Goal: Task Accomplishment & Management: Complete application form

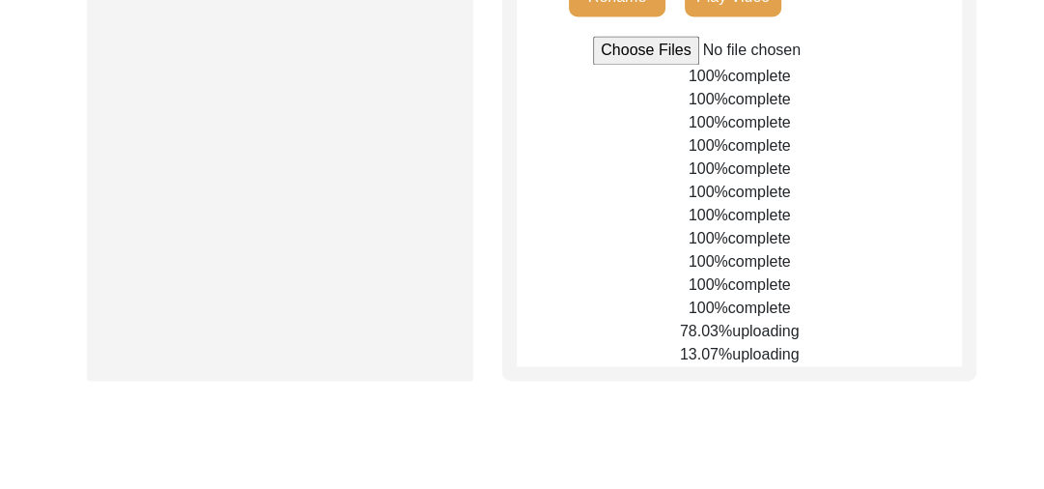
scroll to position [2001, 0]
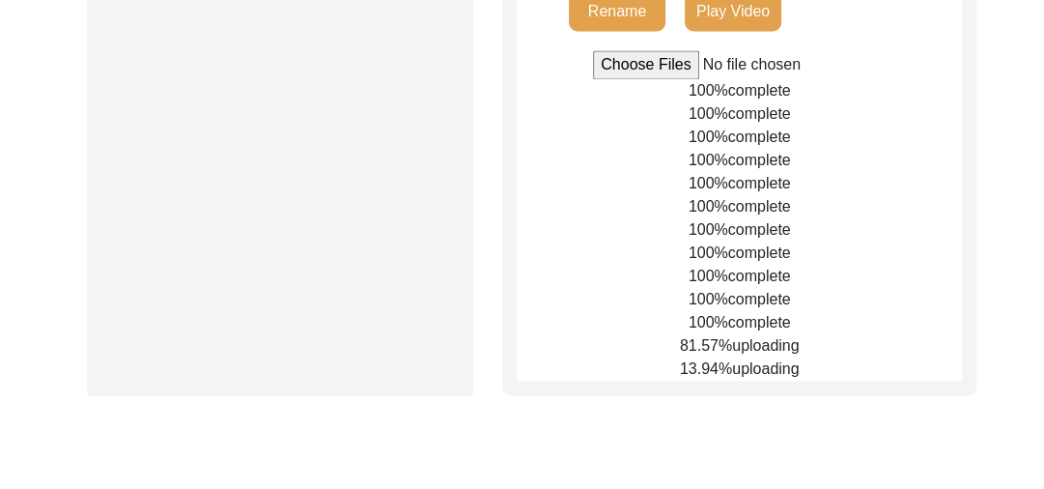
click at [635, 79] on input "file" at bounding box center [739, 64] width 293 height 29
type input "C:\fakepath\Gurcharan_Singh_[DATE]_BROLL_1of4.mp4"
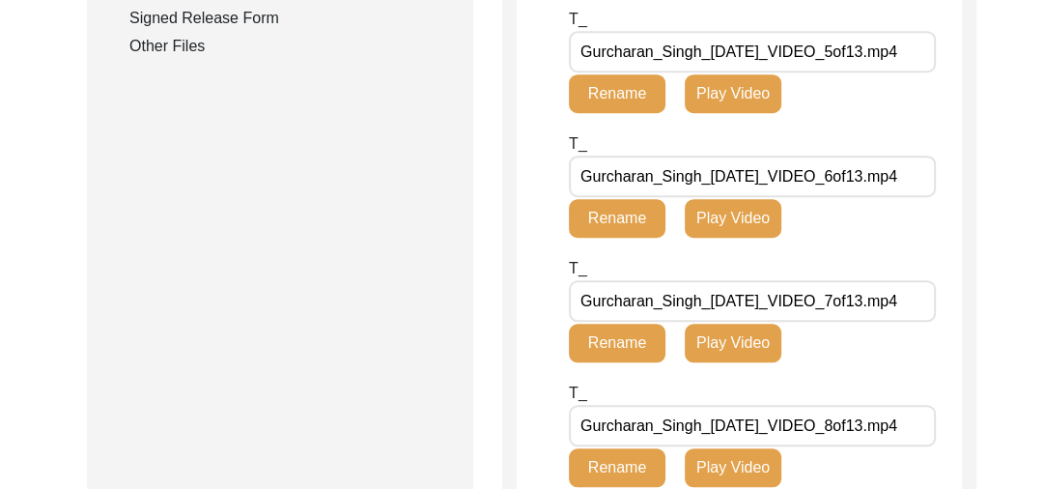
scroll to position [712, 0]
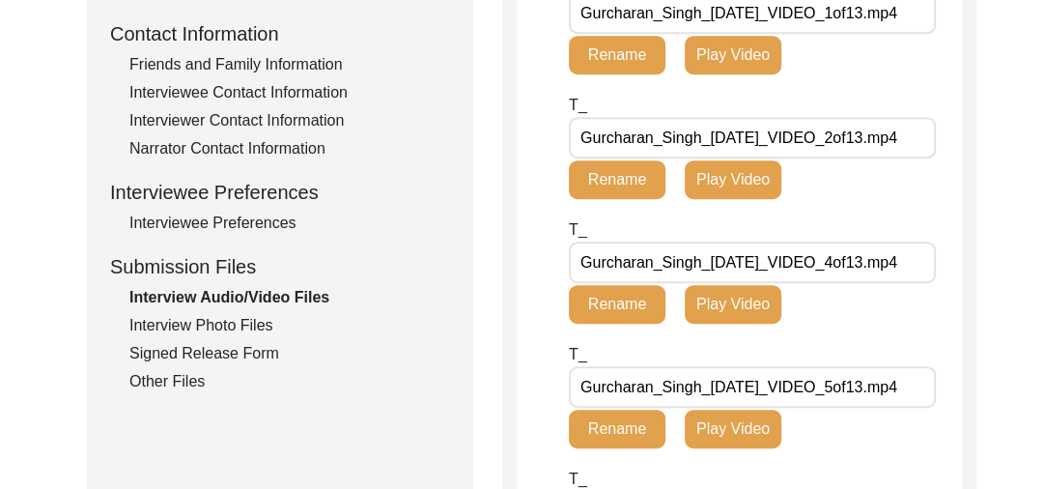
click at [213, 317] on div "Interview Photo Files" at bounding box center [289, 325] width 321 height 23
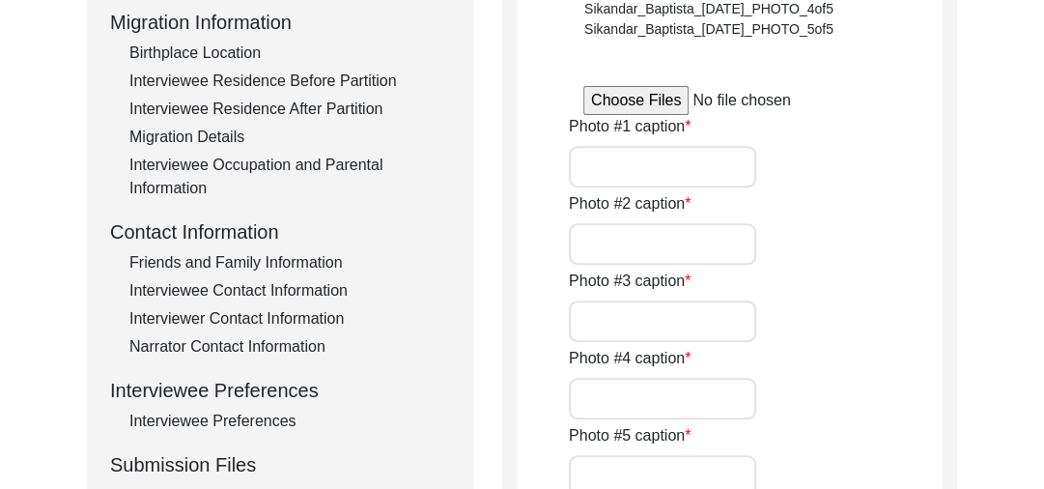
scroll to position [552, 0]
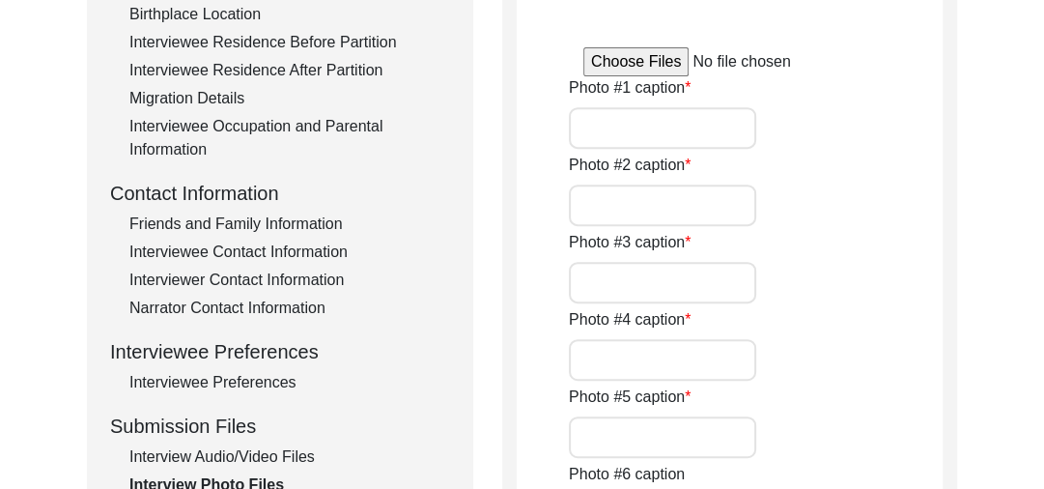
click at [613, 64] on input "file" at bounding box center [729, 61] width 293 height 29
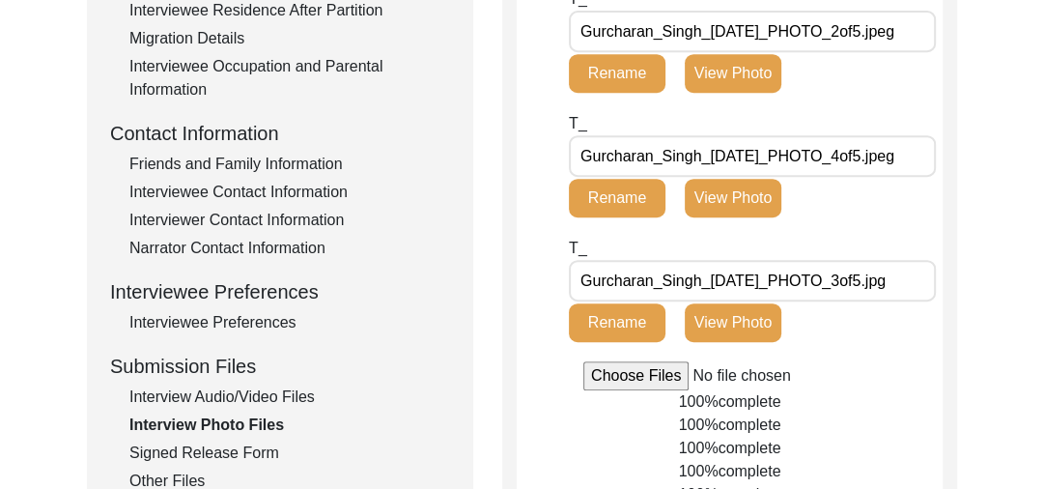
scroll to position [654, 0]
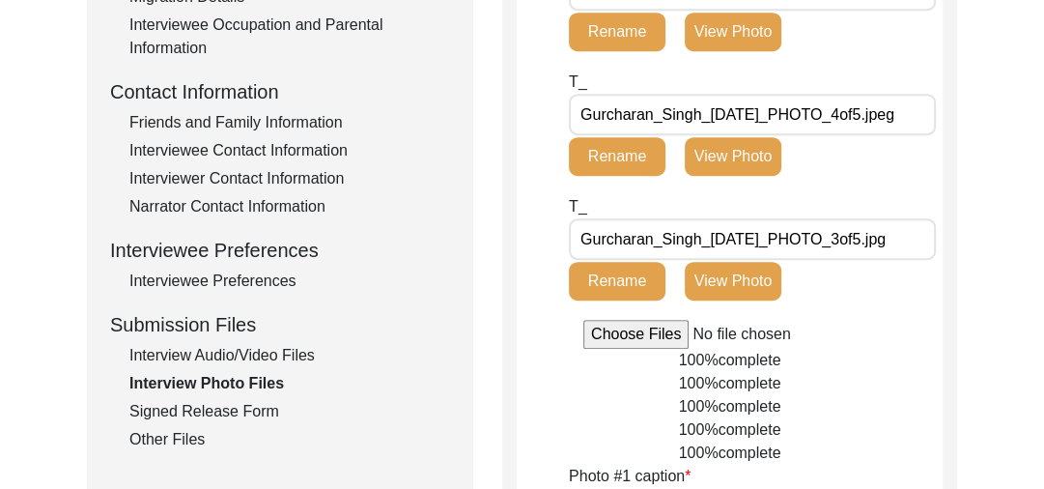
click at [641, 332] on input "file" at bounding box center [729, 334] width 293 height 29
type input "C:\fakepath\Gurcharan_Singh_[DATE]_PHOTO_1of5.jpeg"
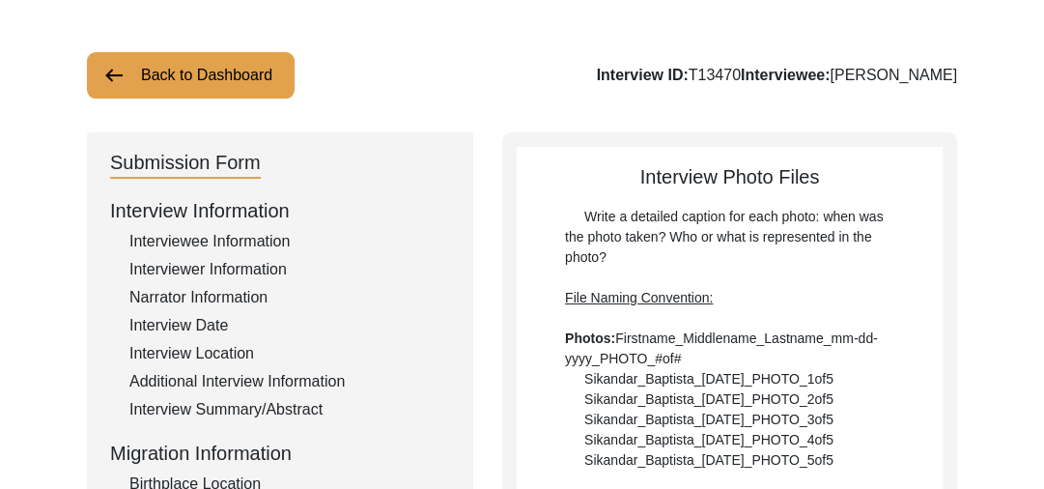
scroll to position [0, 0]
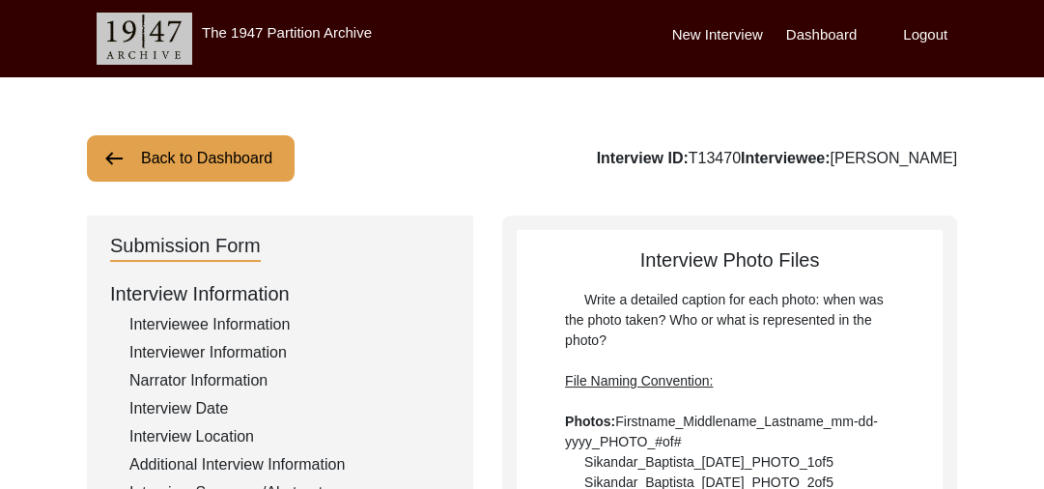
click at [133, 154] on button "Back to Dashboard" at bounding box center [191, 158] width 208 height 46
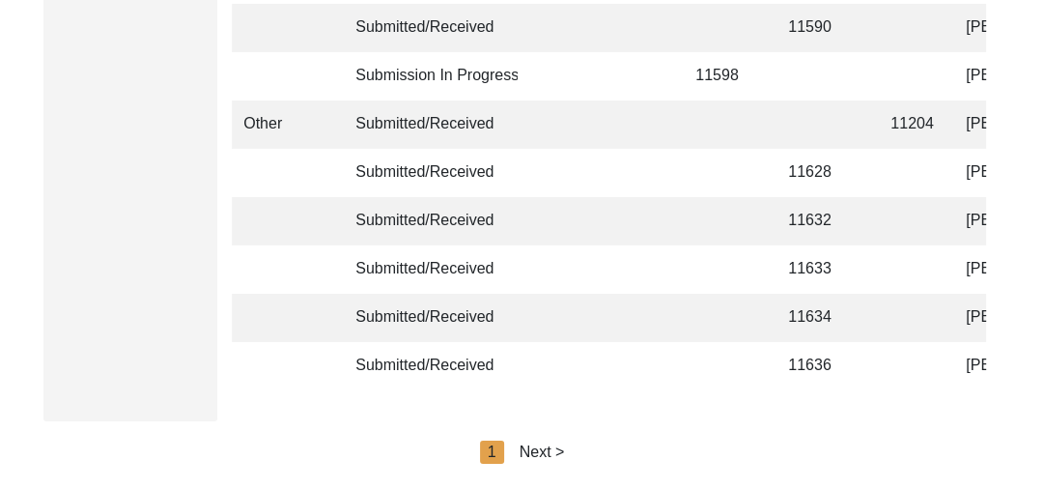
scroll to position [4837, 0]
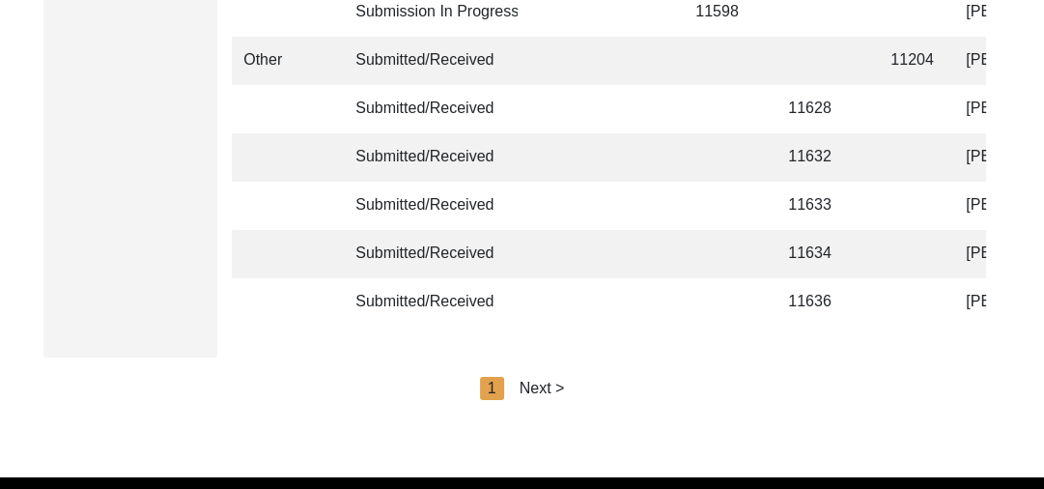
click at [559, 395] on div "Next >" at bounding box center [542, 388] width 45 height 23
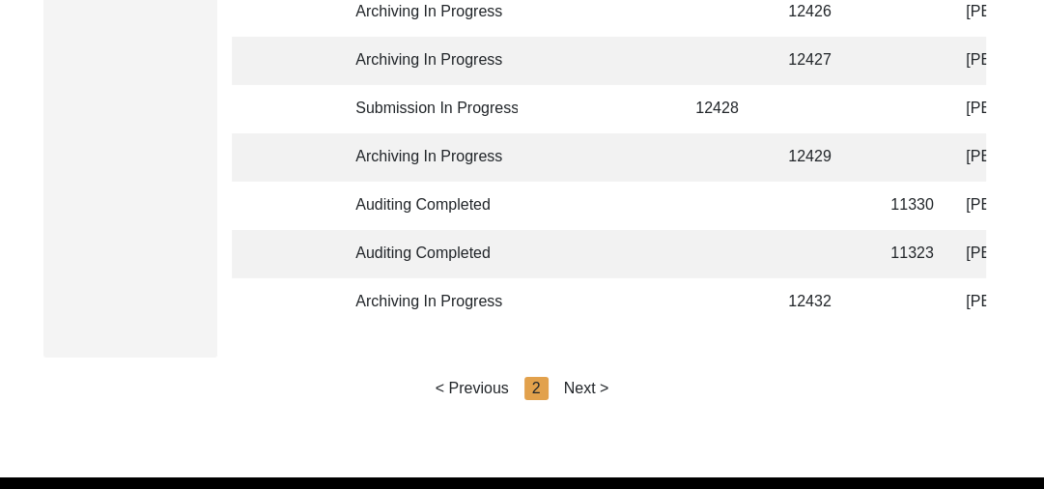
click at [559, 395] on div "< Previous 2 Next >" at bounding box center [523, 388] width 174 height 23
click at [594, 397] on div "Next >" at bounding box center [586, 388] width 45 height 23
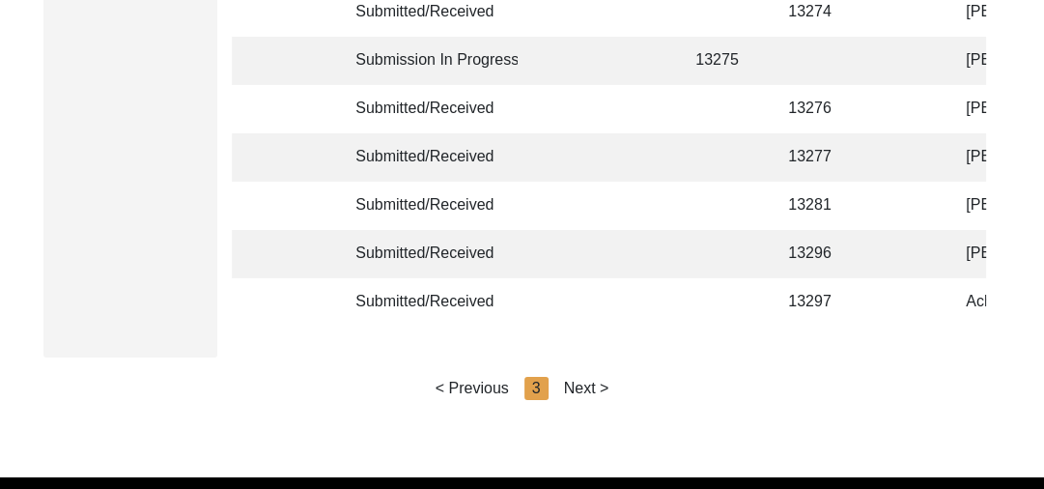
click at [596, 397] on div "Next >" at bounding box center [586, 388] width 45 height 23
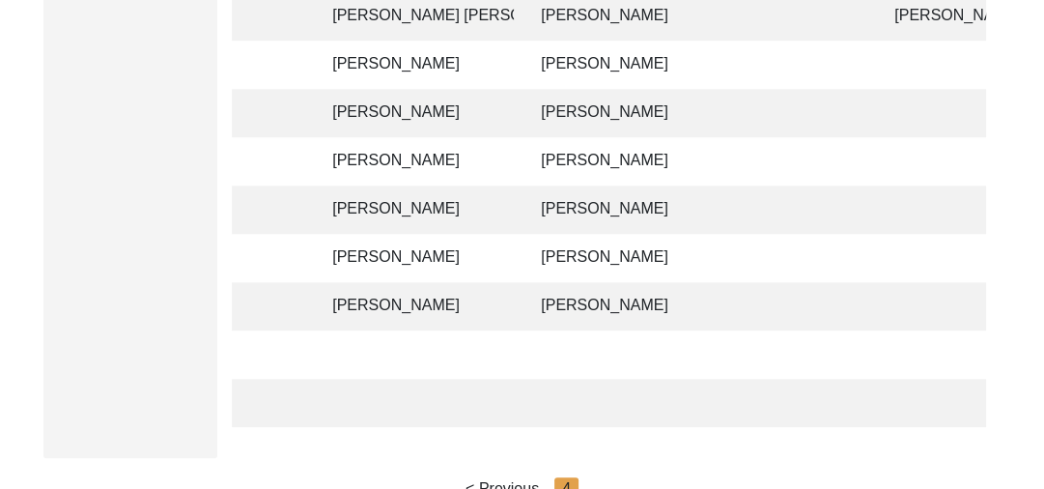
scroll to position [0, 613]
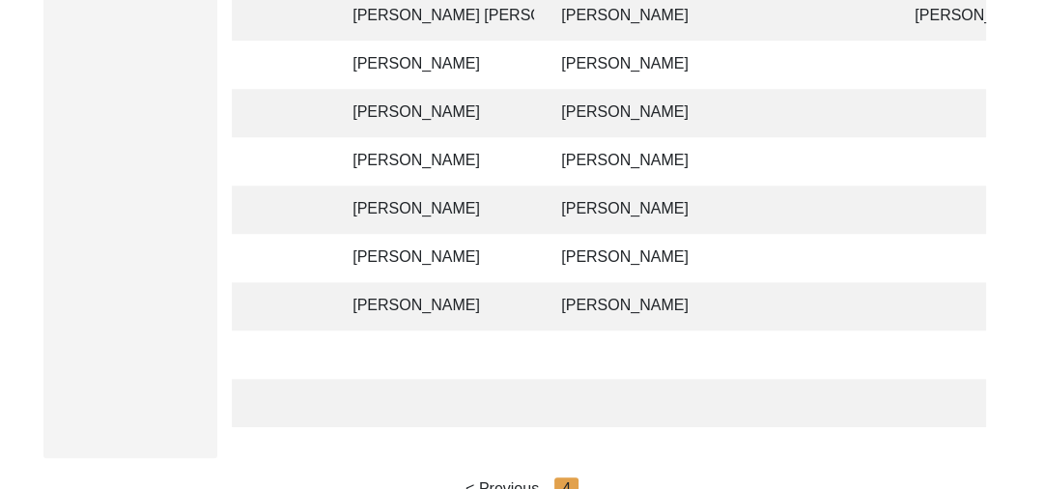
click at [458, 108] on td "[PERSON_NAME]" at bounding box center [437, 113] width 193 height 48
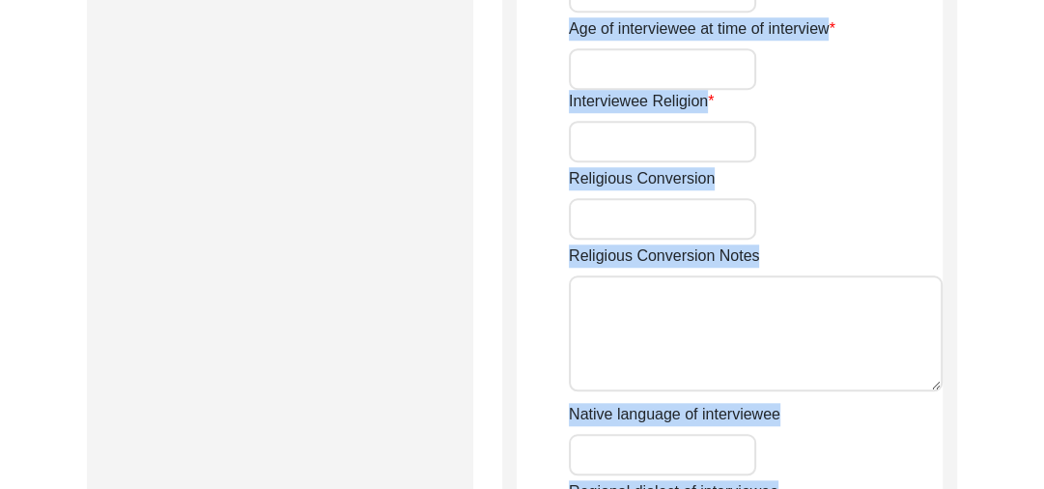
type input "[PERSON_NAME]"
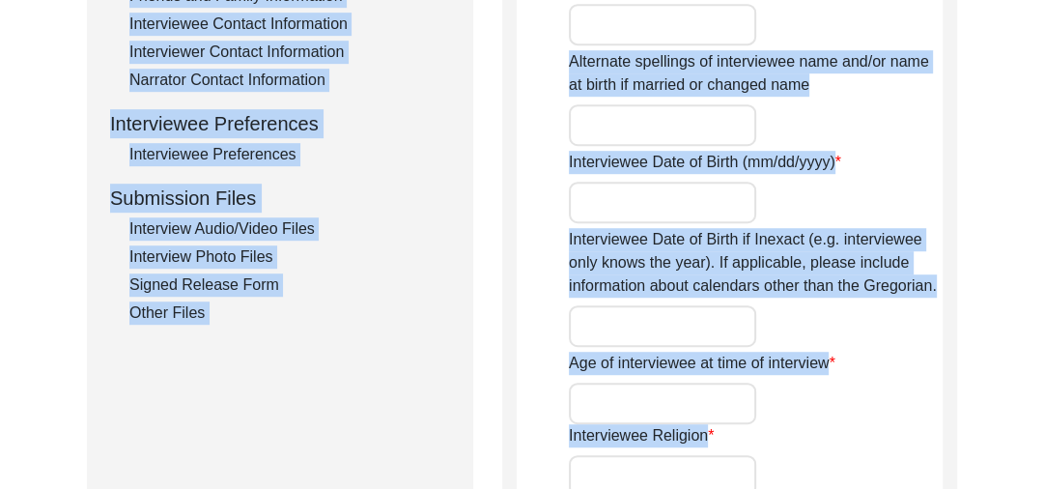
scroll to position [762, 0]
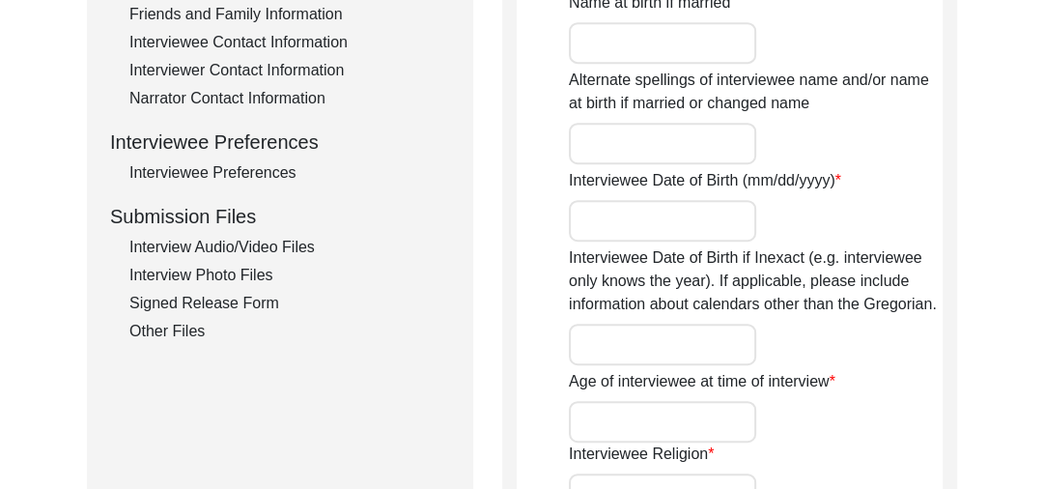
click at [259, 241] on div "Interview Audio/Video Files" at bounding box center [289, 247] width 321 height 23
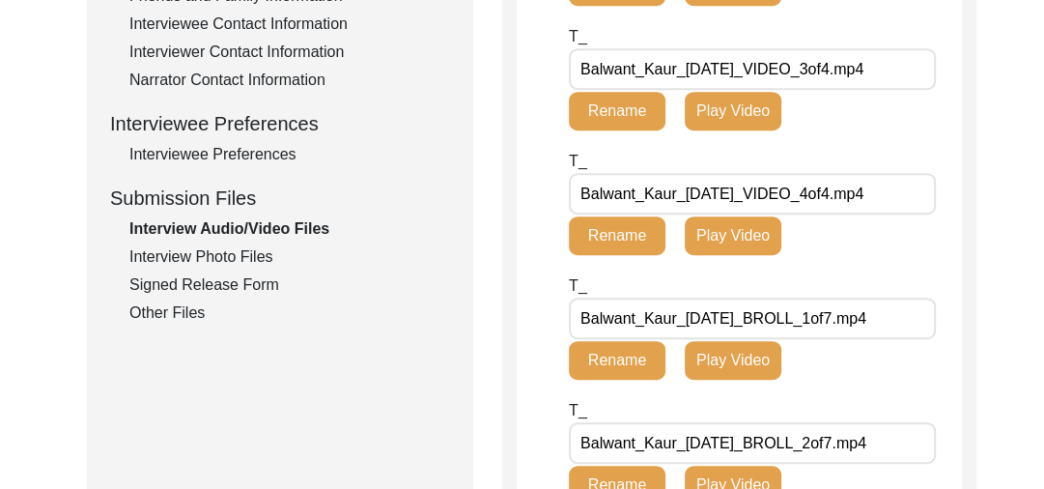
scroll to position [773, 0]
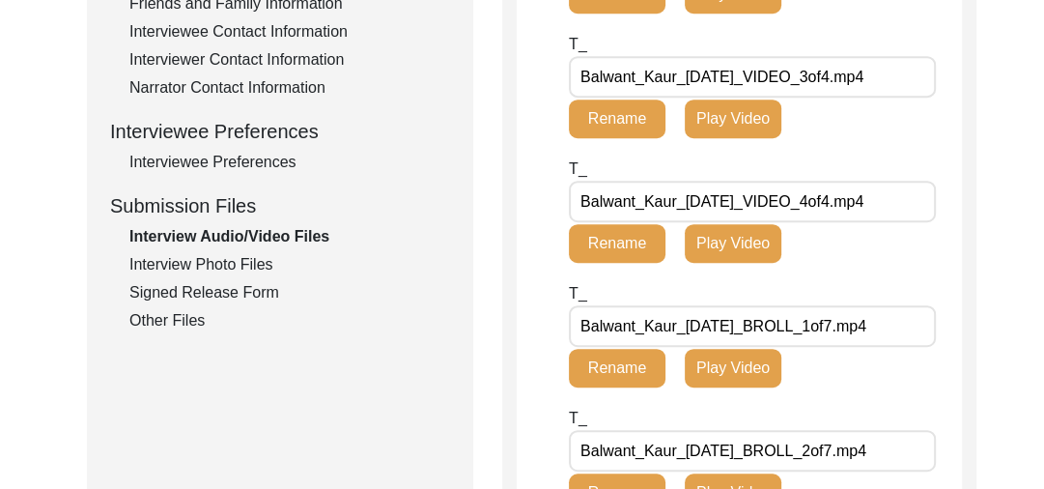
click at [203, 259] on div "Interview Photo Files" at bounding box center [289, 264] width 321 height 23
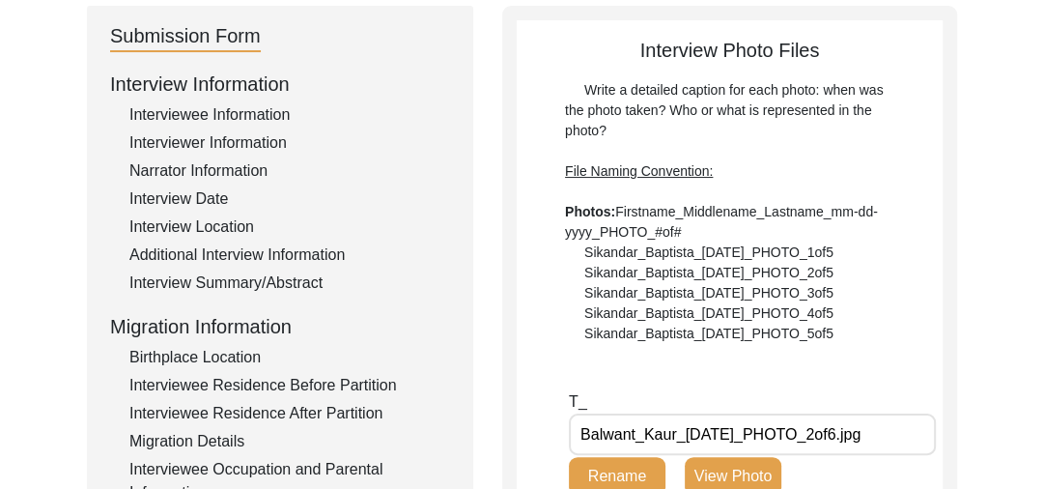
scroll to position [0, 0]
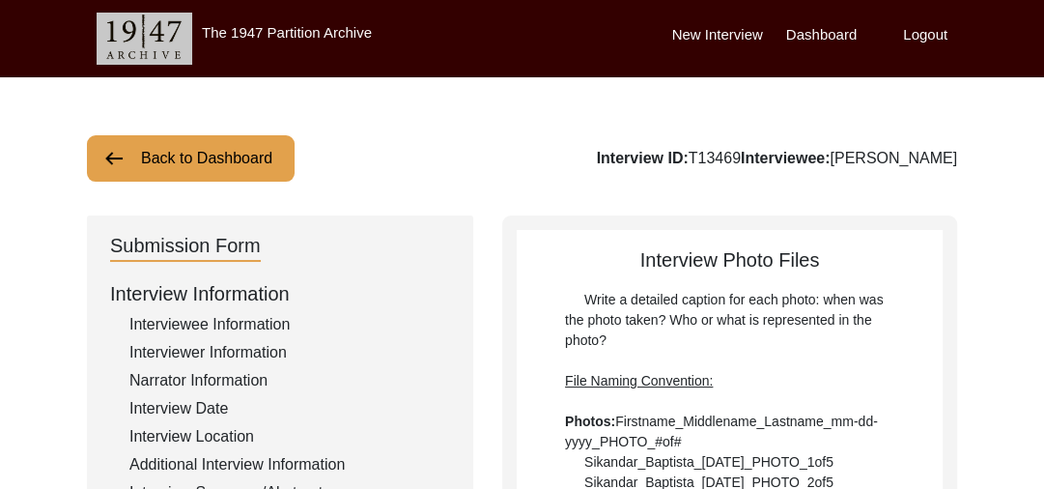
click at [110, 148] on img at bounding box center [113, 158] width 23 height 23
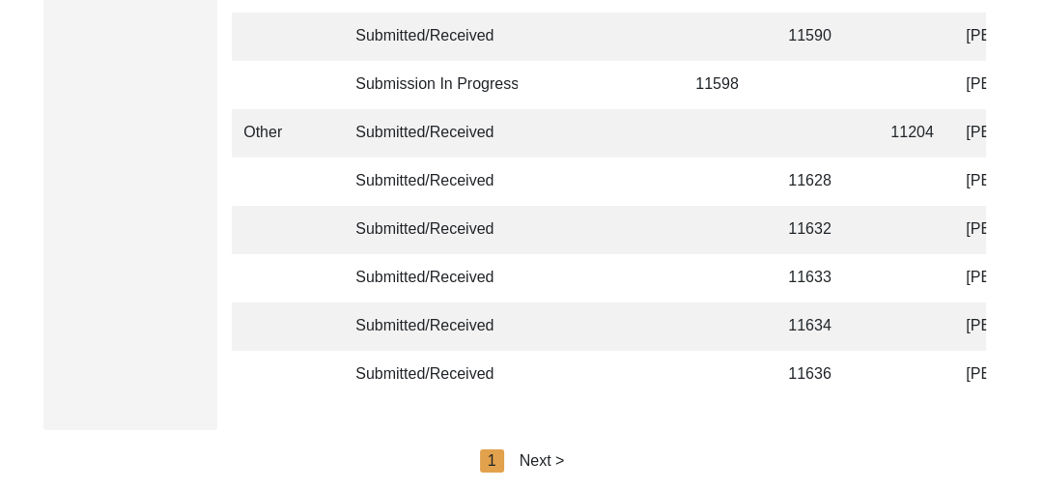
scroll to position [4891, 0]
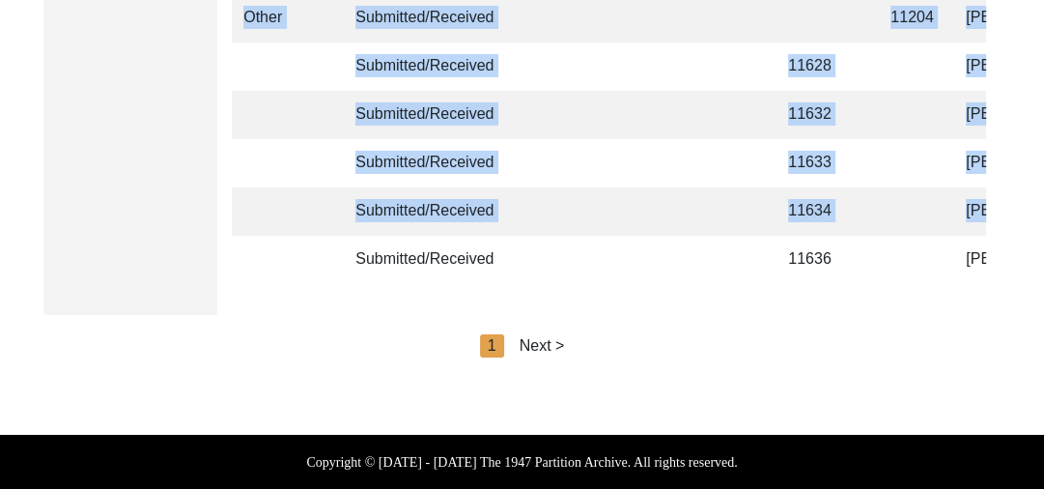
drag, startPoint x: 325, startPoint y: 271, endPoint x: 344, endPoint y: 272, distance: 19.3
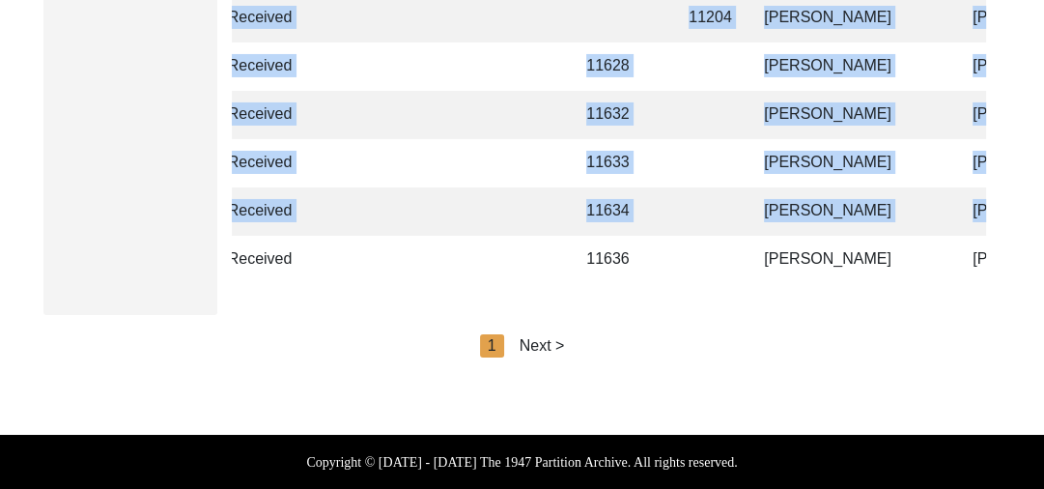
scroll to position [0, 223]
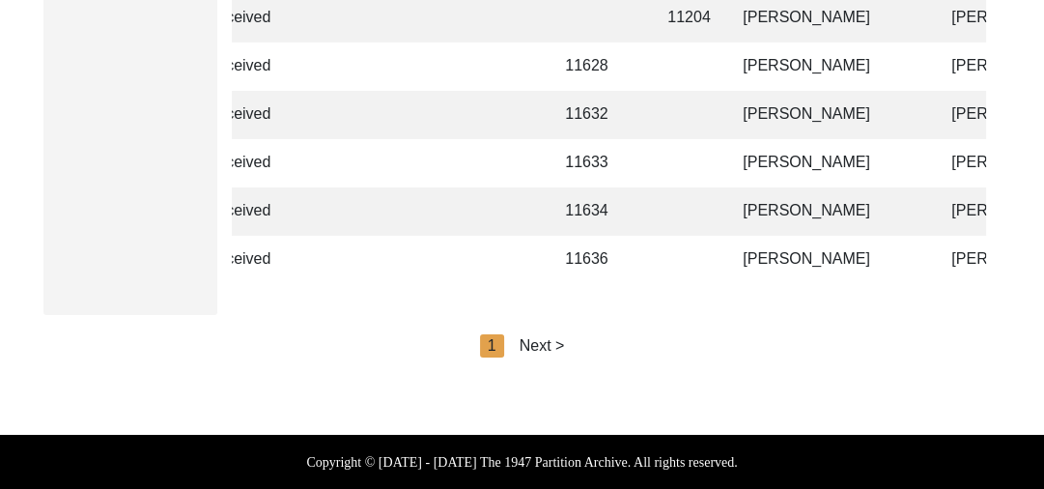
click at [552, 344] on div "Next >" at bounding box center [542, 345] width 45 height 23
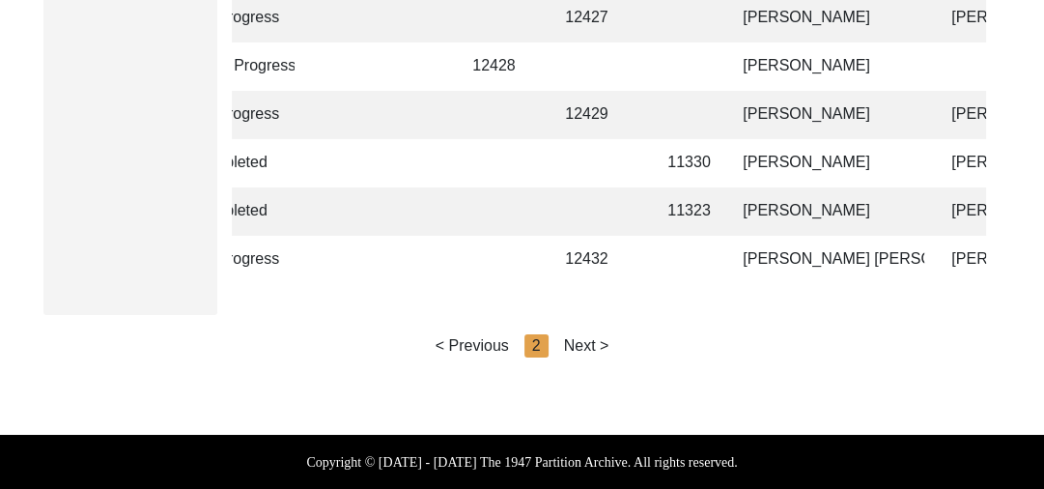
click at [598, 340] on div "Next >" at bounding box center [586, 345] width 45 height 23
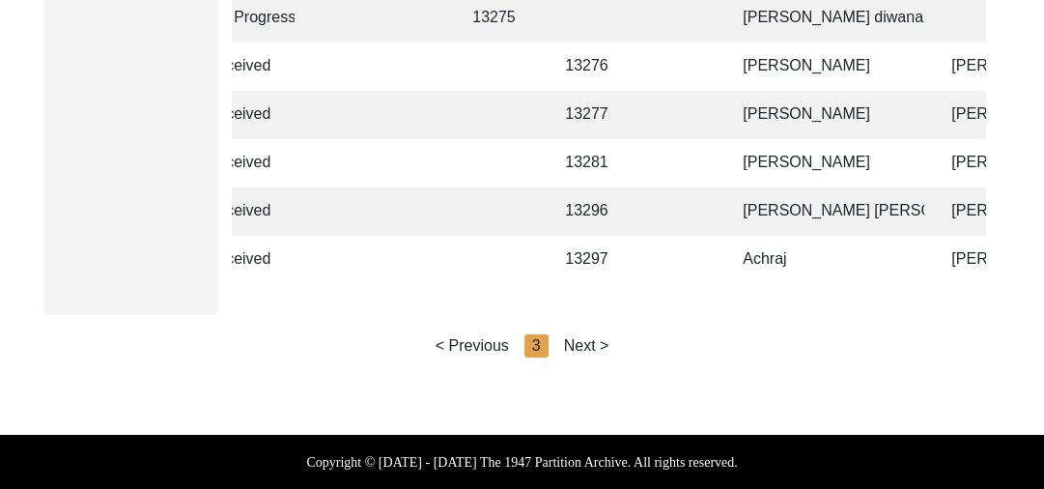
click at [601, 340] on div "Next >" at bounding box center [586, 345] width 45 height 23
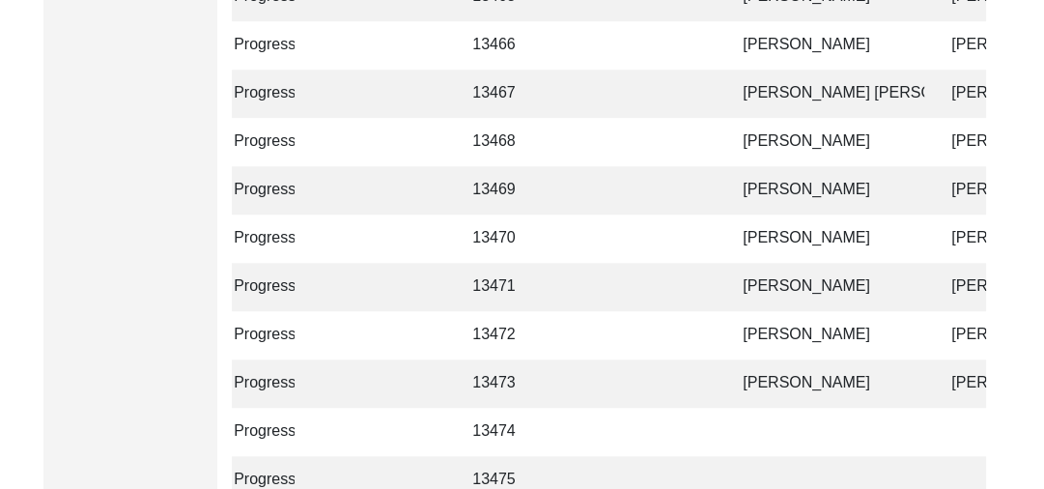
scroll to position [1022, 0]
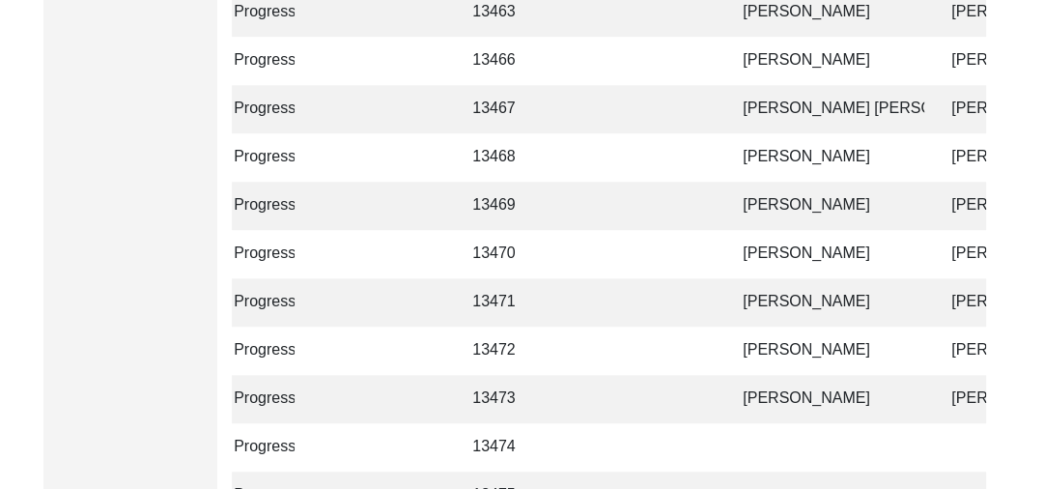
click at [771, 153] on td "[PERSON_NAME]" at bounding box center [827, 157] width 193 height 48
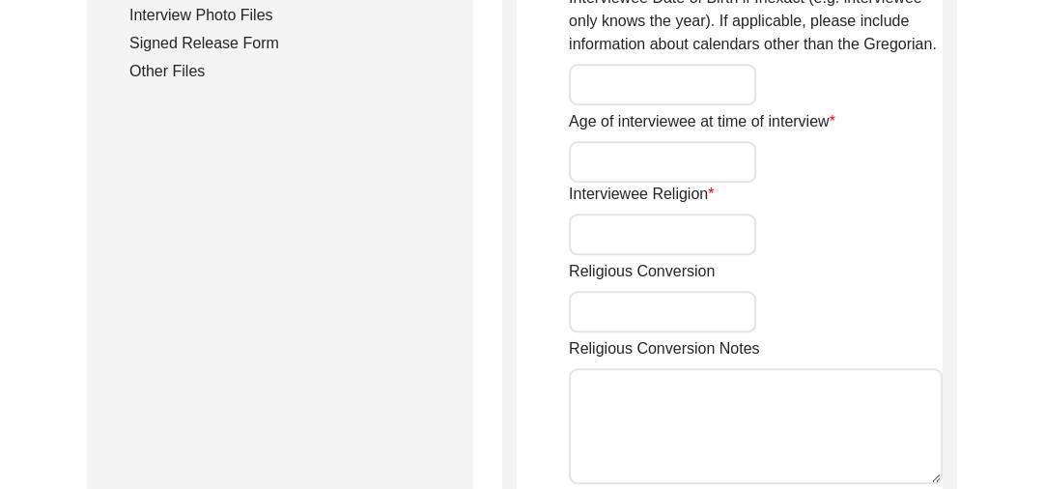
type input "[PERSON_NAME]"
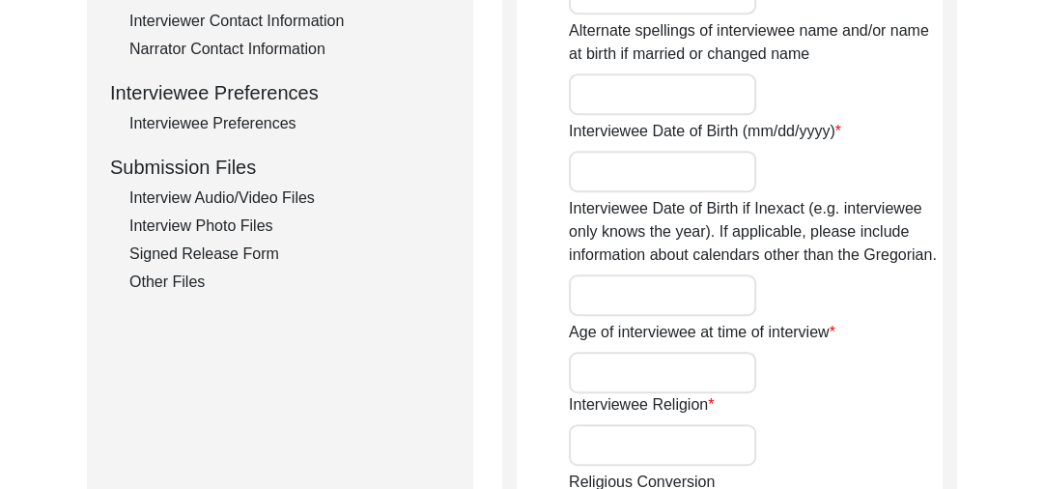
scroll to position [785, 0]
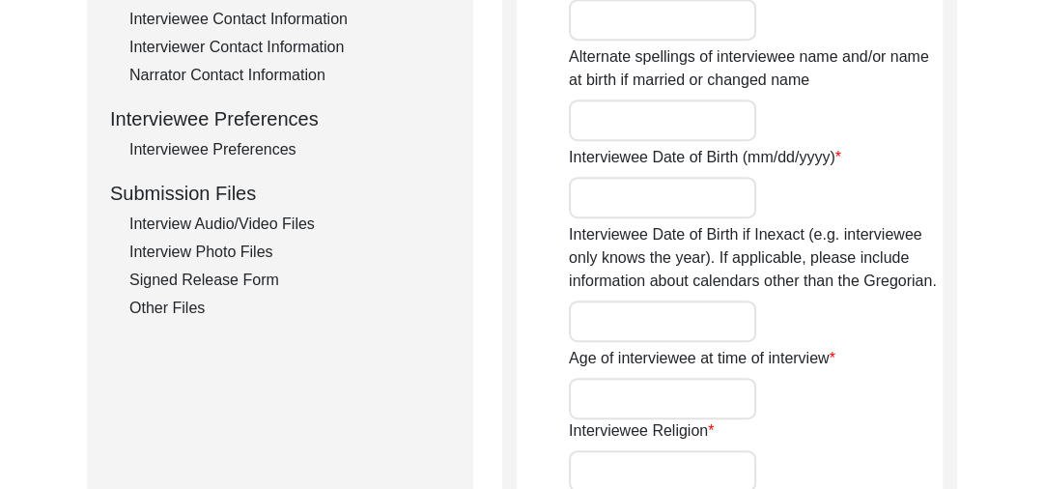
click at [257, 216] on div "Interview Audio/Video Files" at bounding box center [289, 223] width 321 height 23
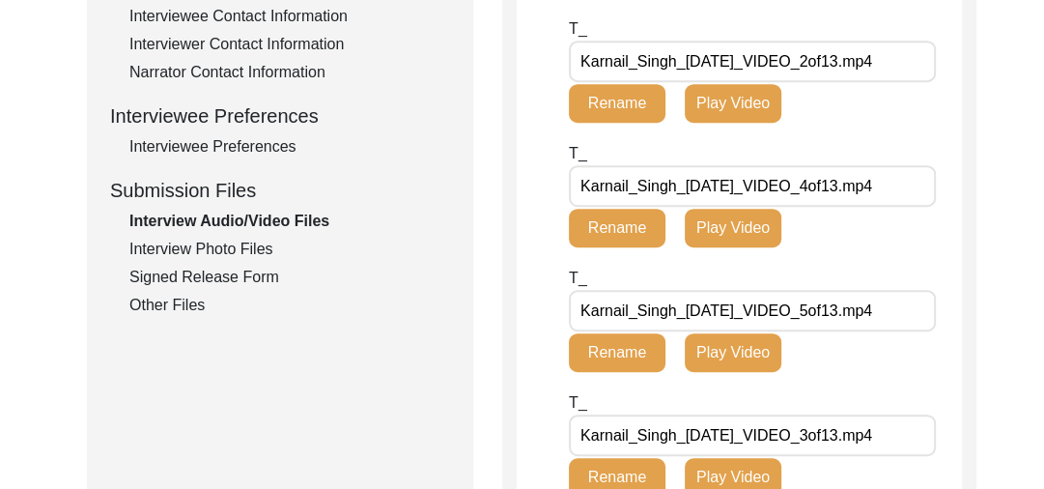
scroll to position [835, 0]
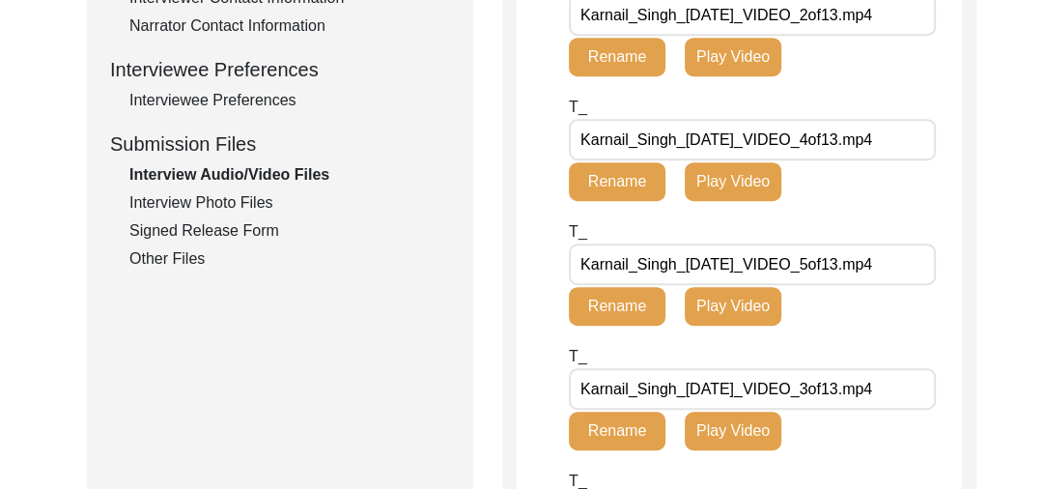
click at [224, 196] on div "Interview Photo Files" at bounding box center [289, 202] width 321 height 23
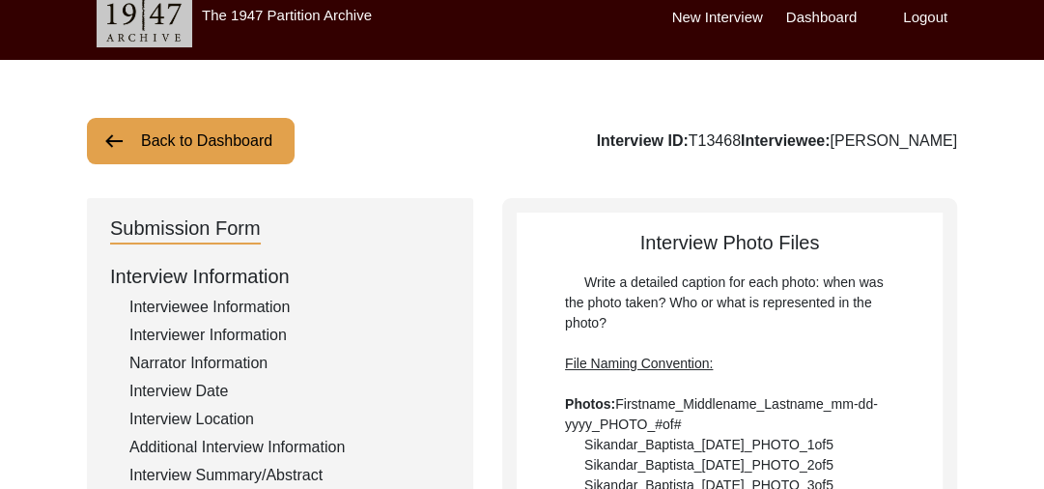
scroll to position [0, 0]
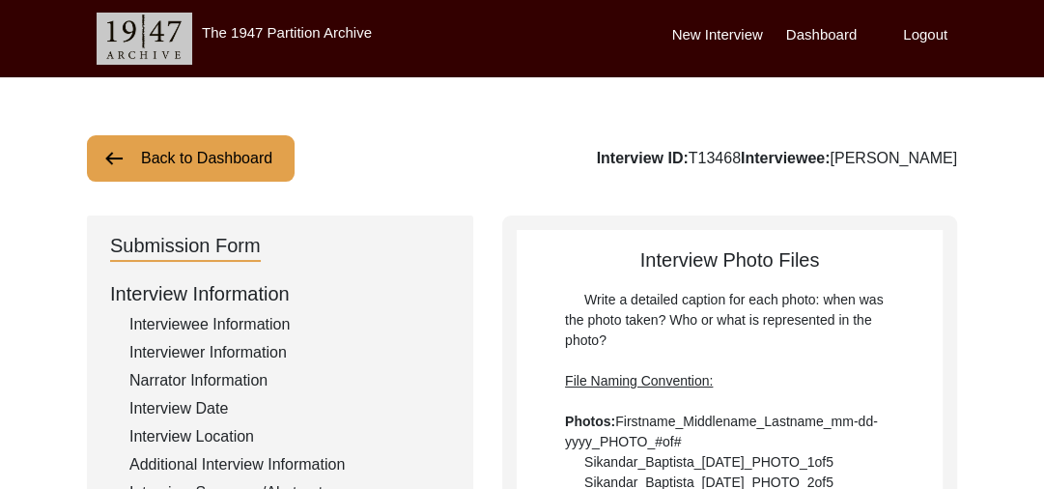
click at [141, 155] on button "Back to Dashboard" at bounding box center [191, 158] width 208 height 46
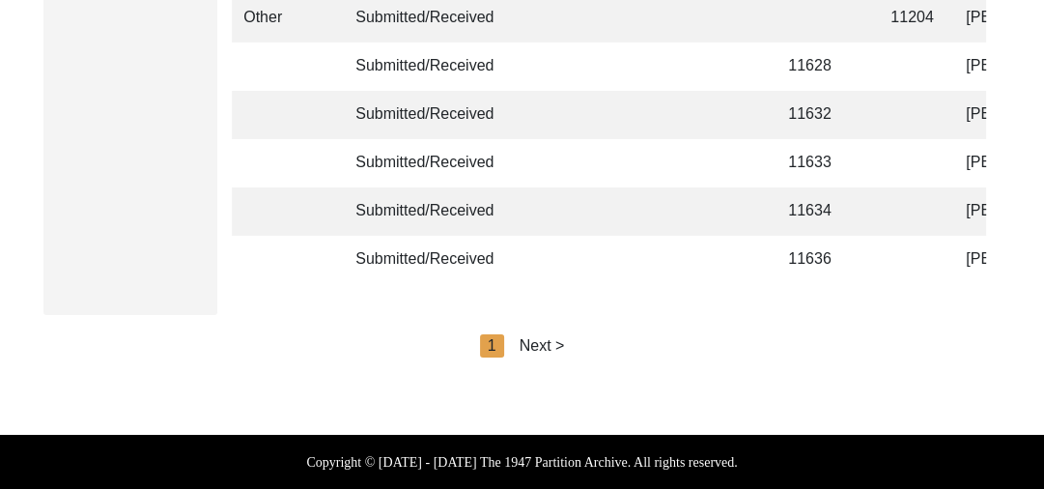
scroll to position [4891, 0]
click at [537, 343] on div "Next >" at bounding box center [542, 345] width 45 height 23
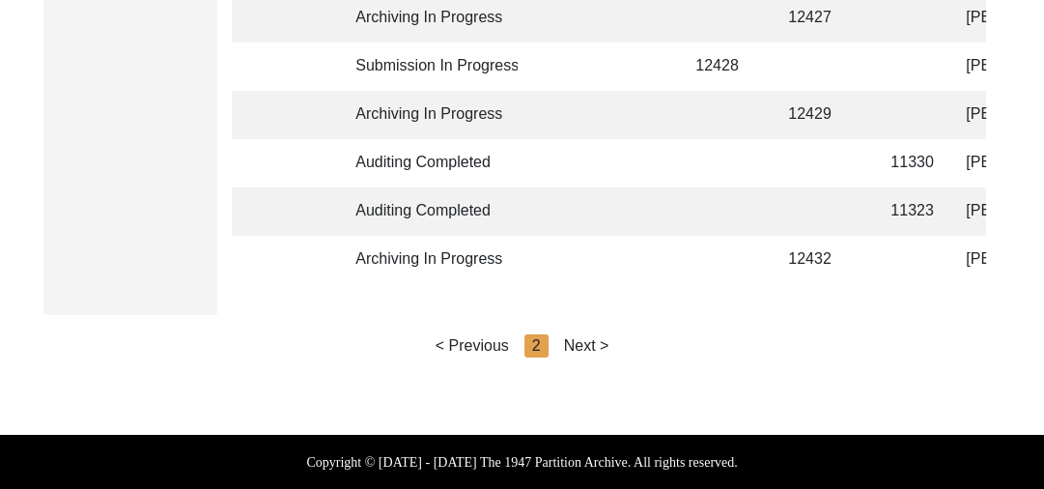
click at [572, 345] on div "Next >" at bounding box center [586, 345] width 45 height 23
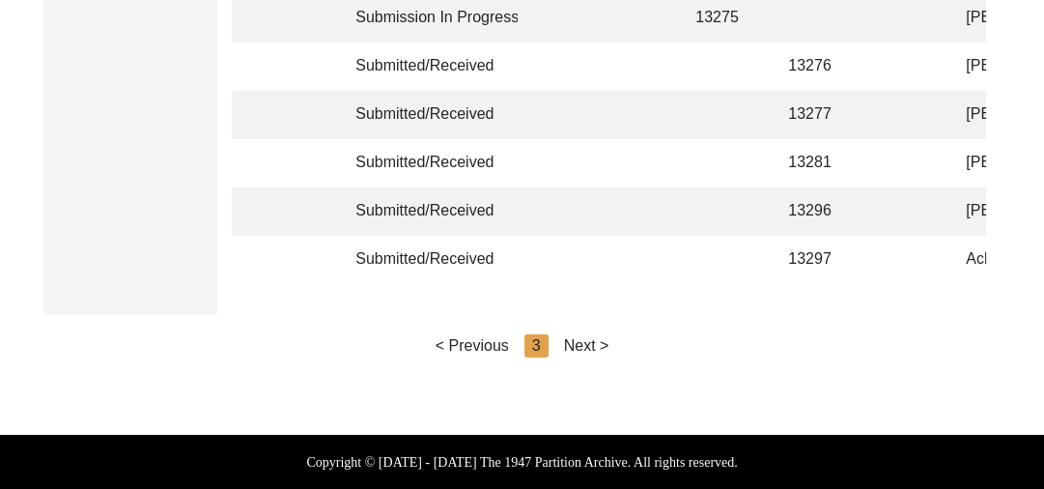
click at [599, 340] on div "Next >" at bounding box center [586, 345] width 45 height 23
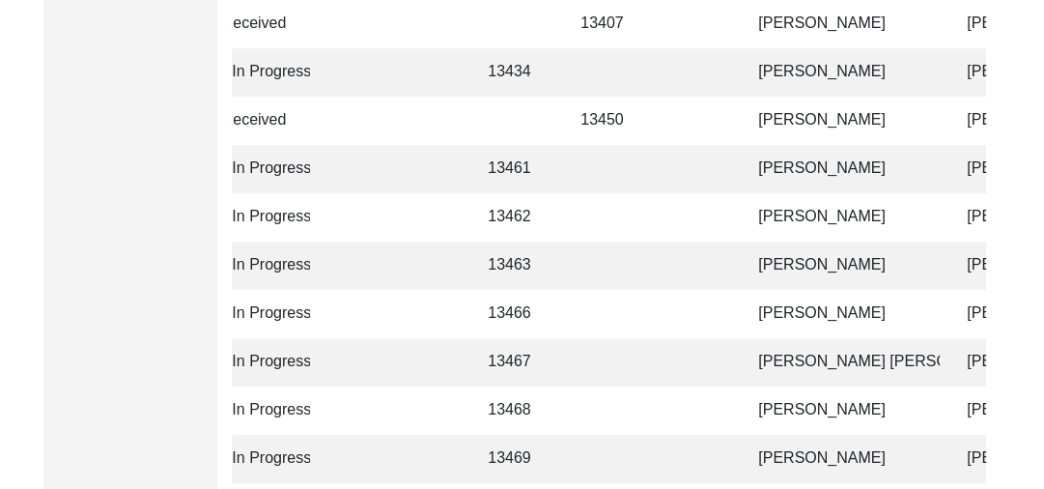
scroll to position [742, 0]
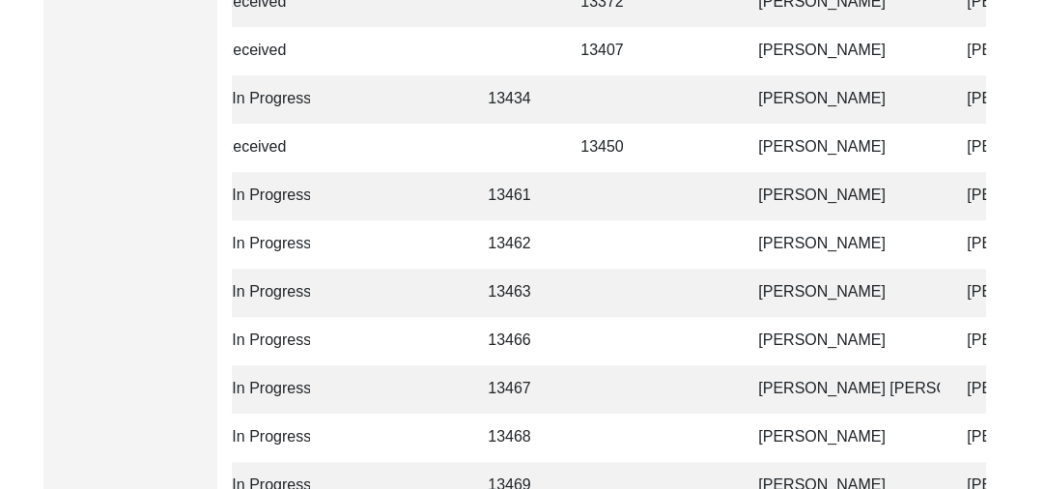
click at [803, 390] on td "[PERSON_NAME] [PERSON_NAME]" at bounding box center [843, 389] width 193 height 48
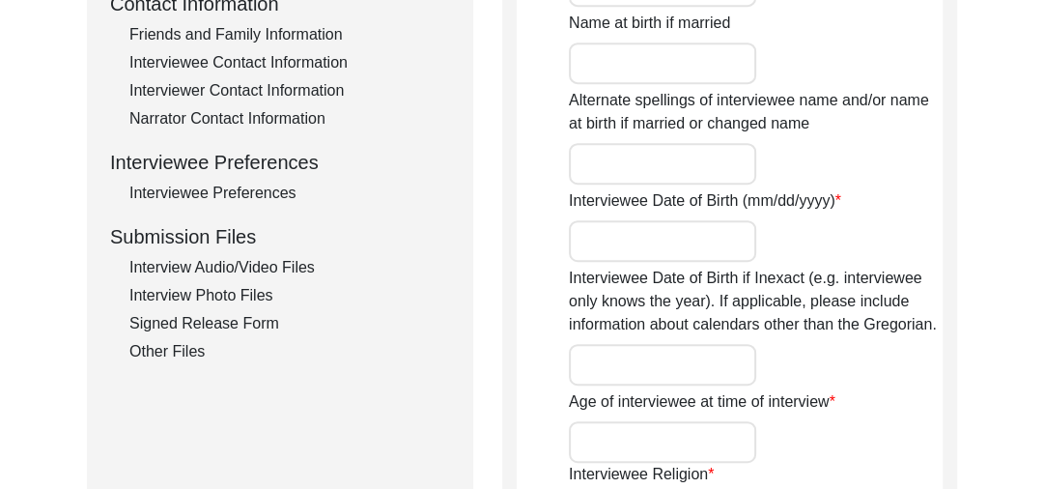
type input "[PERSON_NAME]"
type input "NA"
type input "[PERSON_NAME] [PERSON_NAME]"
type input "1922"
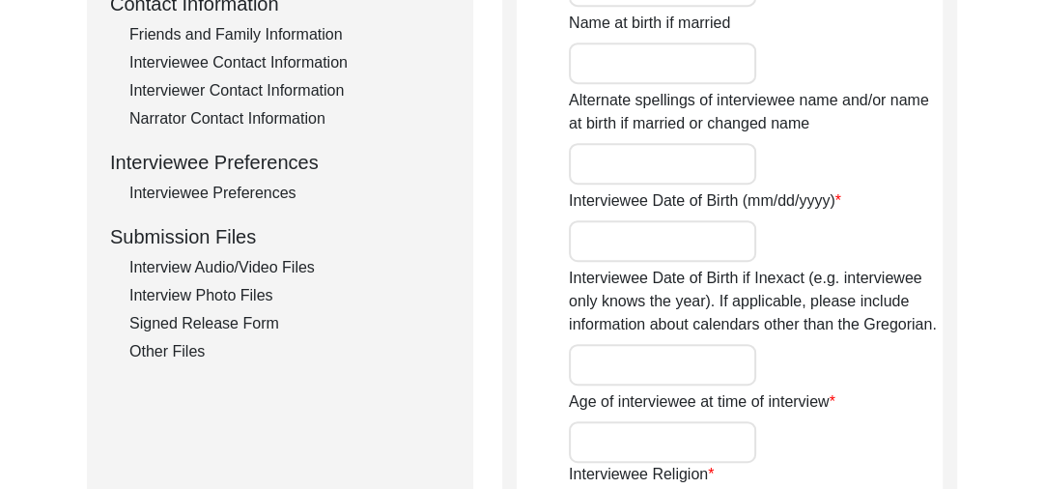
type input "1922"
type input "103 years approx"
type input "[DEMOGRAPHIC_DATA]"
type input "Panjabi"
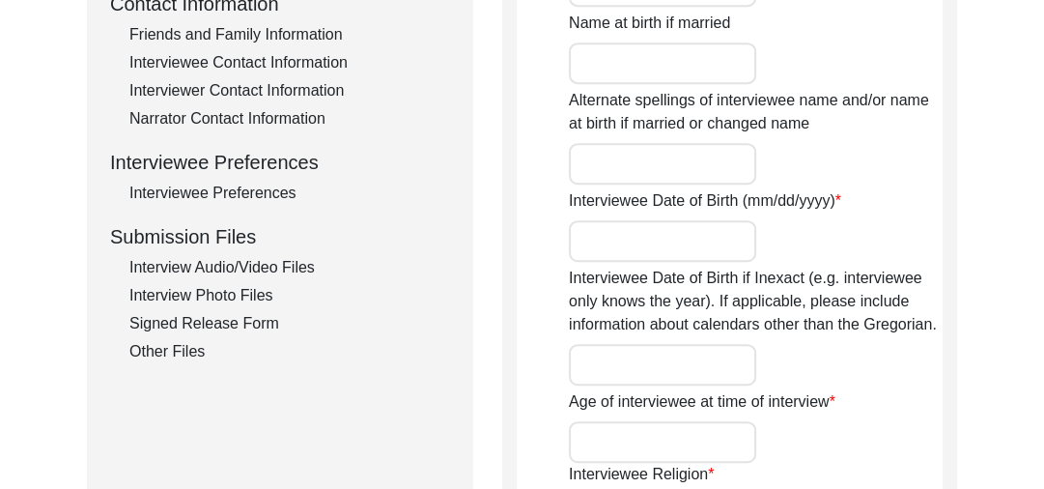
type input "[DEMOGRAPHIC_DATA]"
click at [605, 143] on input "Alternate spellings of interviewee name and/or name at birth if married or chan…" at bounding box center [662, 164] width 187 height 42
click at [258, 262] on div "Interview Audio/Video Files" at bounding box center [289, 267] width 321 height 23
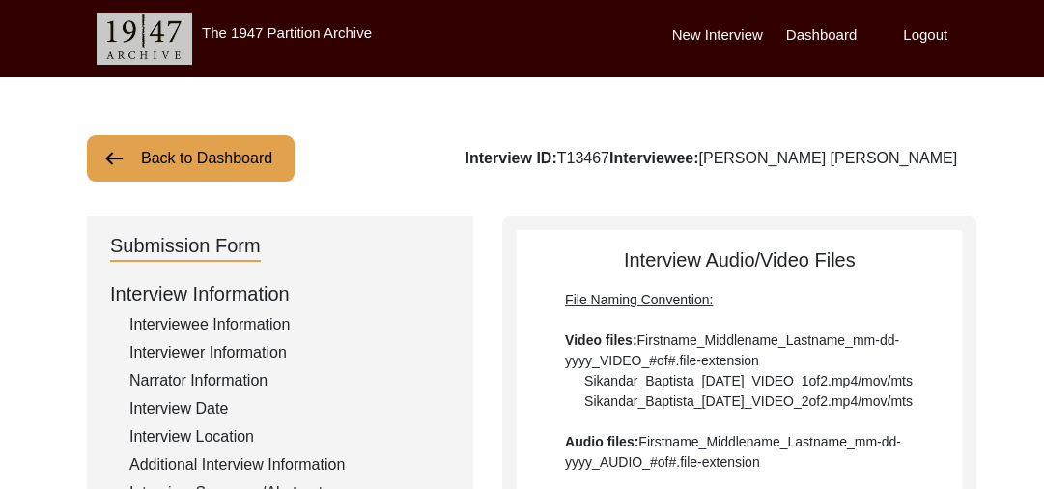
click at [122, 152] on img at bounding box center [113, 158] width 23 height 23
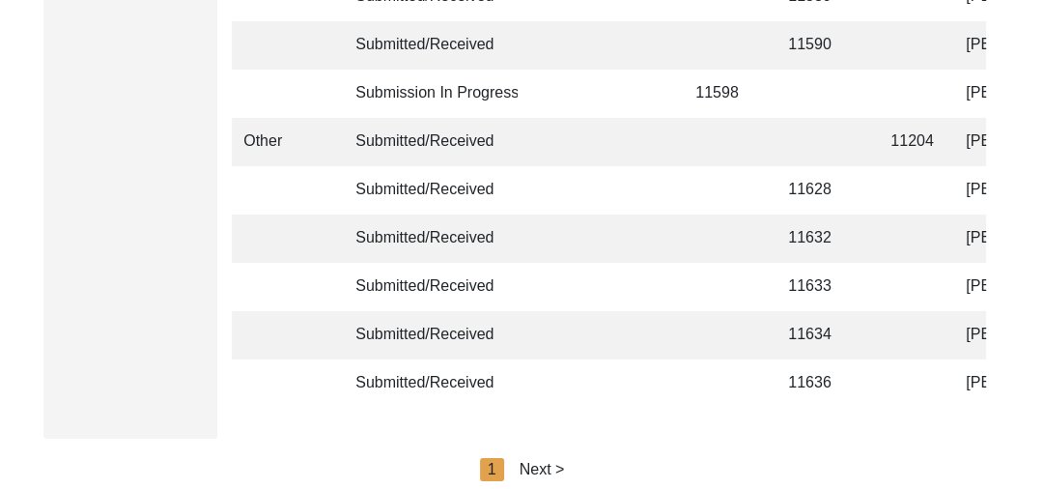
scroll to position [4891, 0]
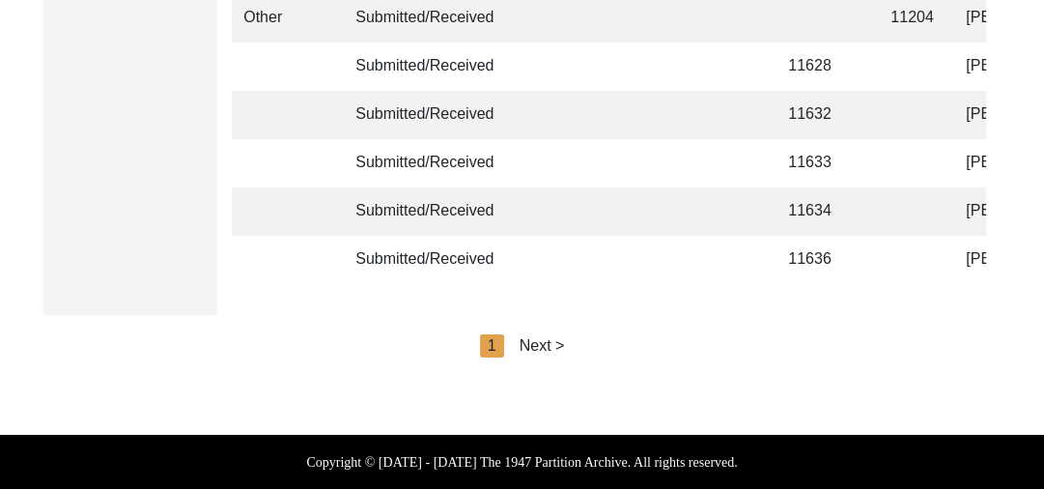
click at [538, 338] on div "Next >" at bounding box center [542, 345] width 45 height 23
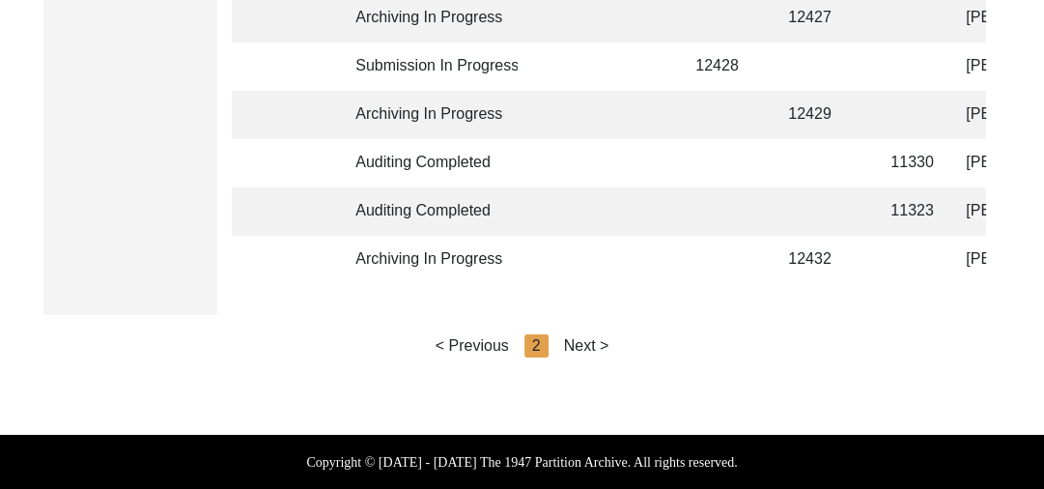
click at [577, 340] on div "Next >" at bounding box center [586, 345] width 45 height 23
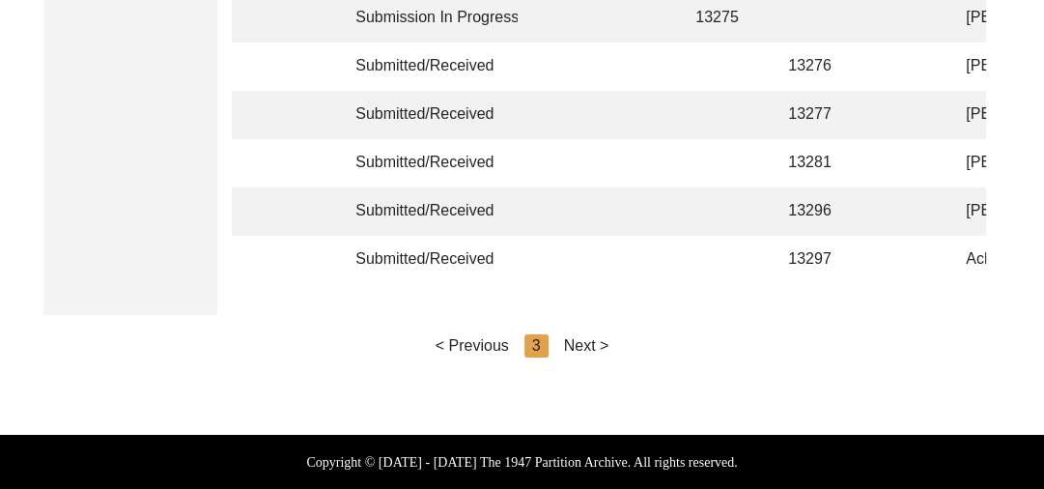
click at [577, 340] on div "Next >" at bounding box center [586, 345] width 45 height 23
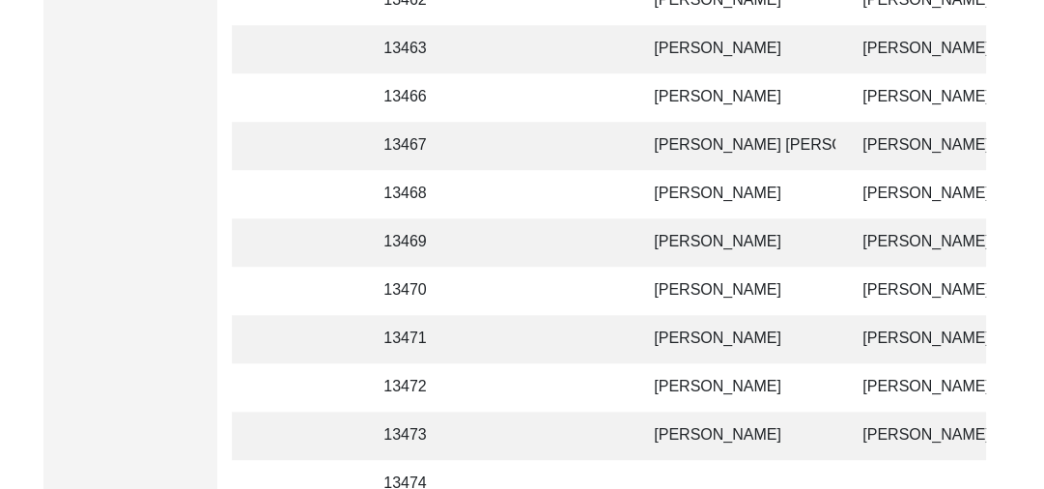
scroll to position [960, 0]
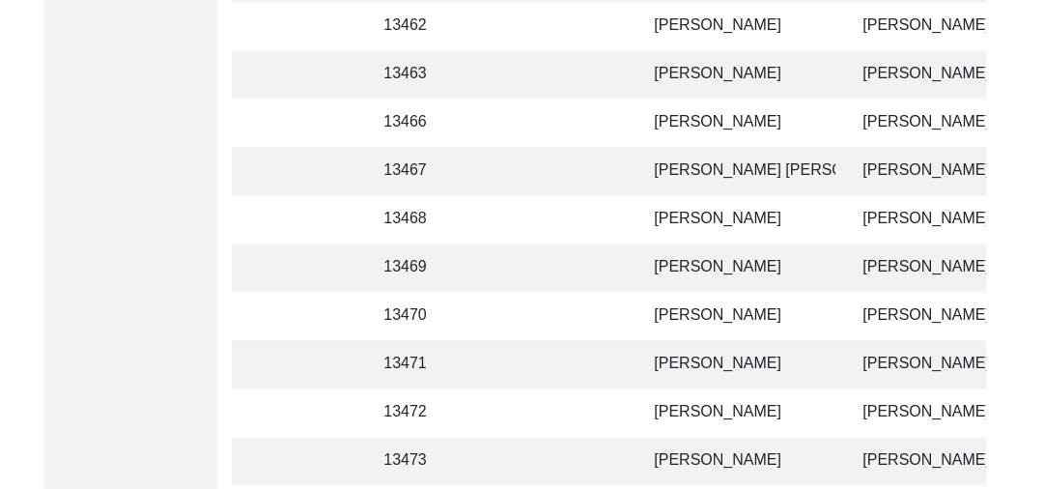
click at [698, 126] on td "[PERSON_NAME]" at bounding box center [738, 123] width 193 height 48
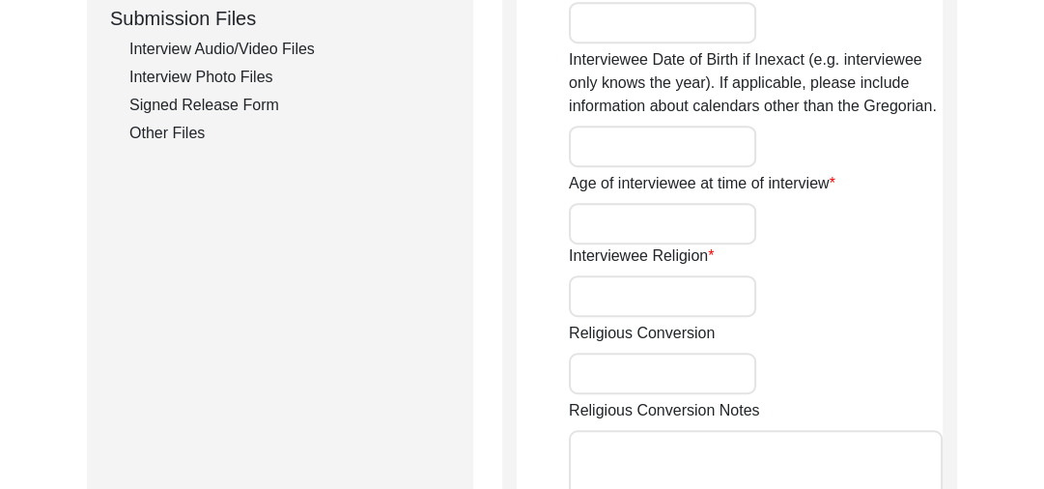
type input "Babu"
type input "[PERSON_NAME]"
type input "NA"
type input "[PERSON_NAME]"
type input "1937"
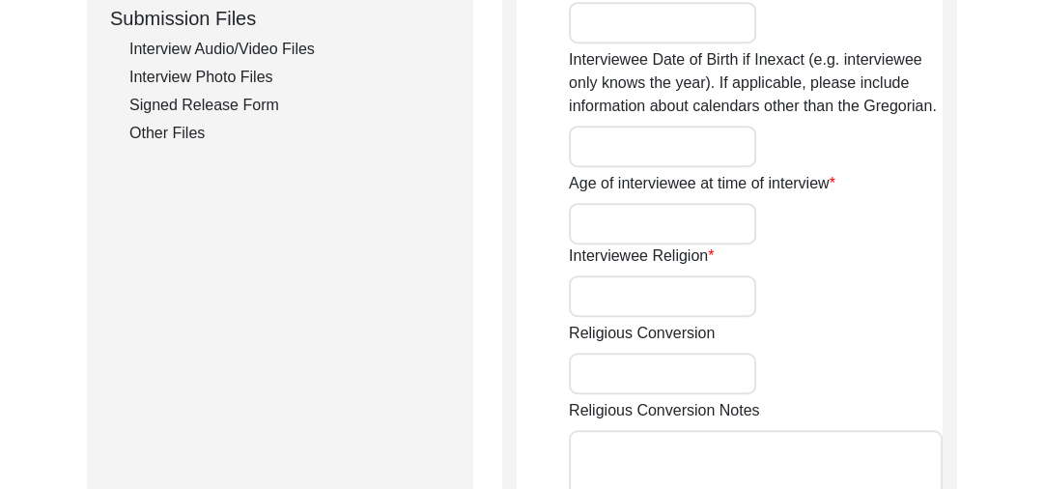
type input "1937 (Approx)"
type input "88 years"
type input "[DEMOGRAPHIC_DATA]"
type input "Na"
type input "Panjabi"
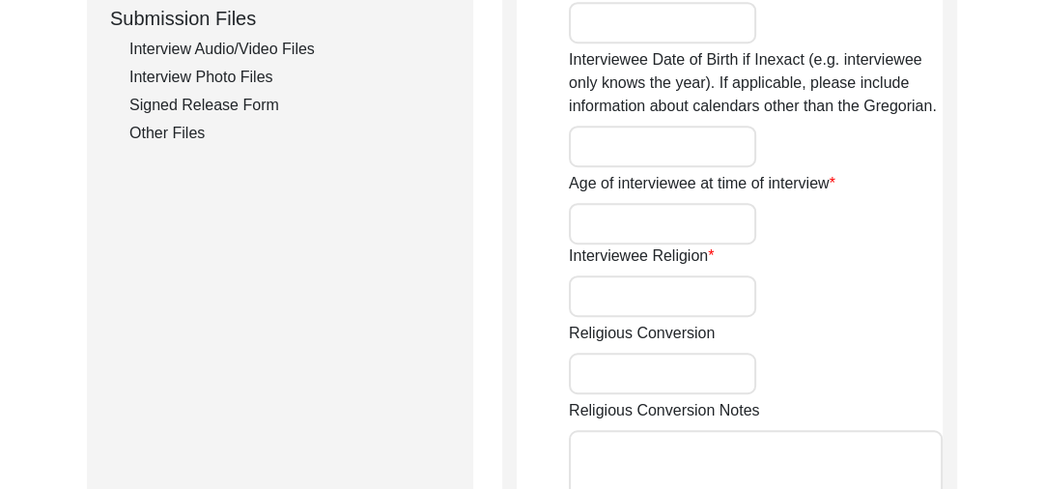
type input "Panjabi"
type input "[DEMOGRAPHIC_DATA]"
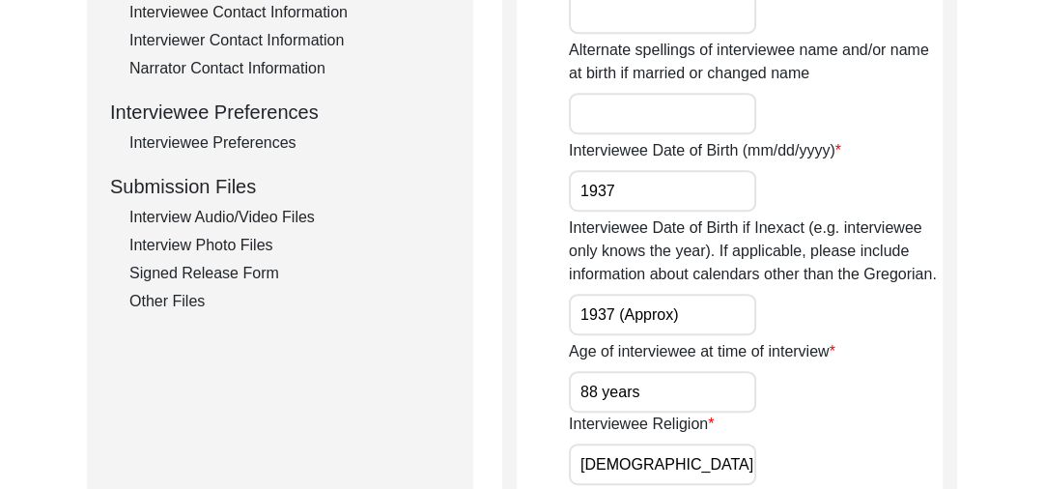
scroll to position [780, 0]
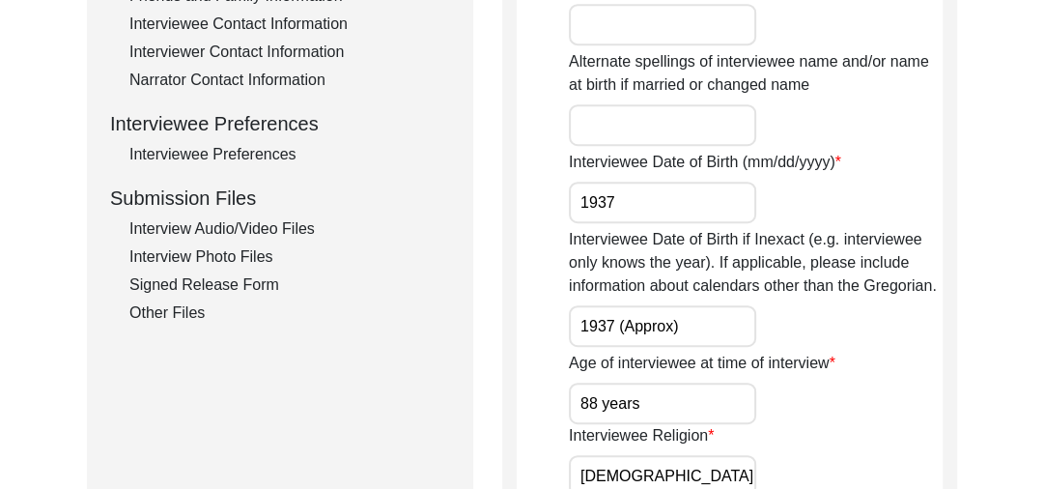
click at [282, 218] on div "Interview Audio/Video Files" at bounding box center [289, 228] width 321 height 23
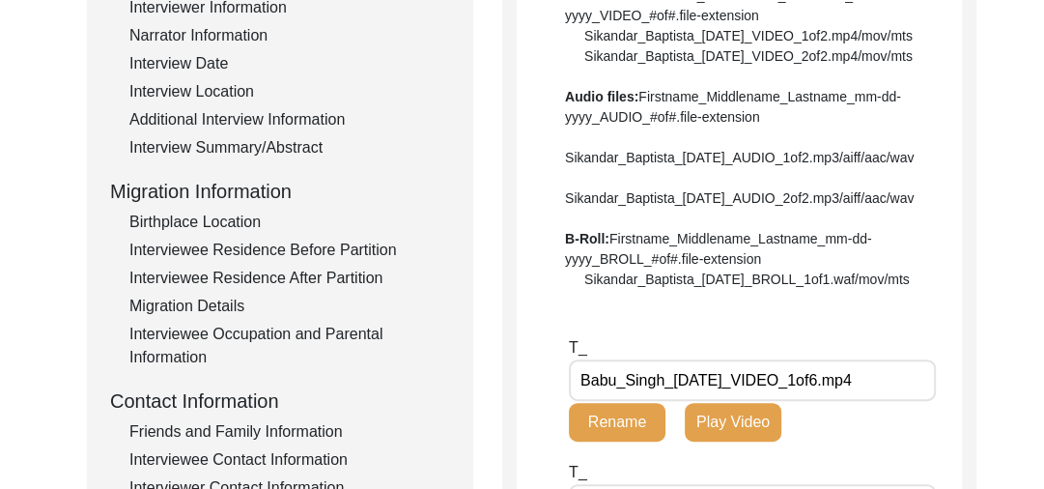
scroll to position [0, 0]
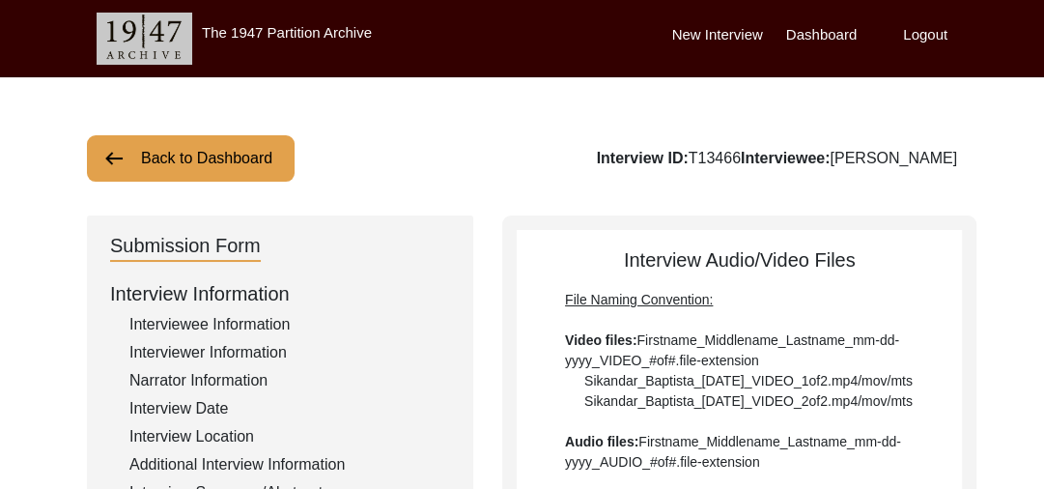
click at [112, 148] on img at bounding box center [113, 158] width 23 height 23
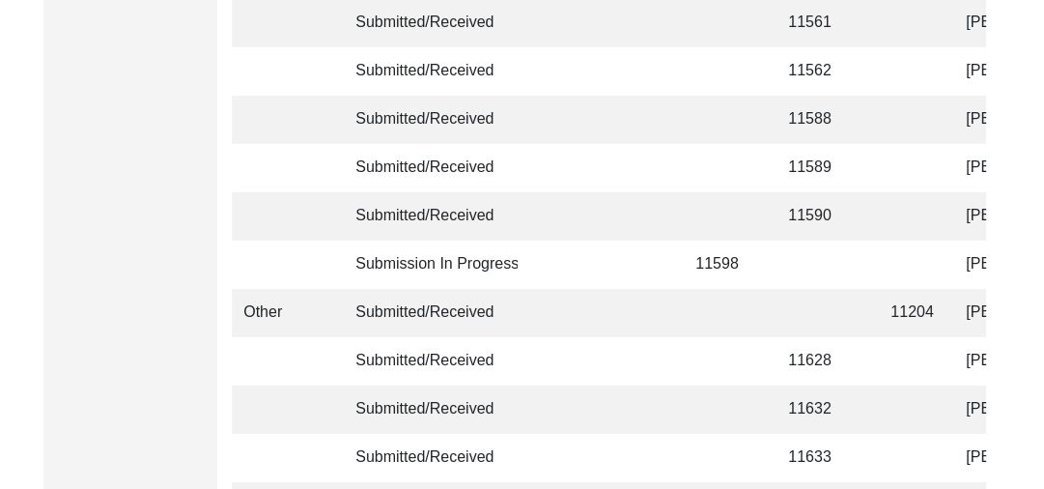
scroll to position [4891, 0]
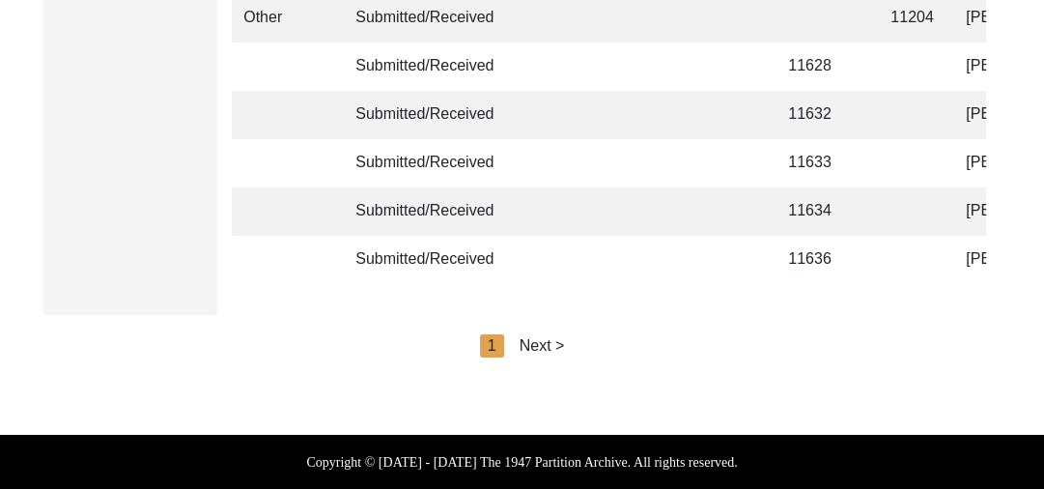
click at [537, 355] on div "Next >" at bounding box center [542, 345] width 45 height 23
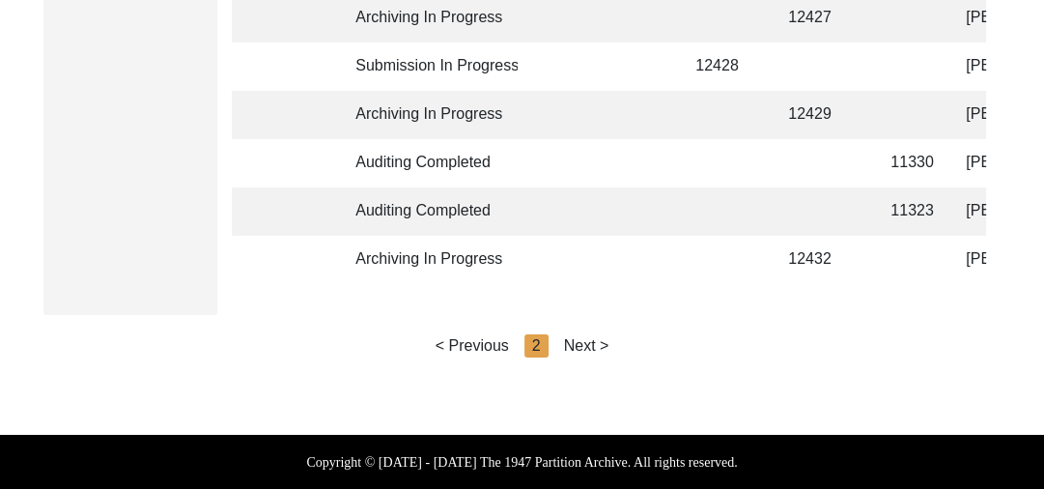
click at [580, 351] on div "Next >" at bounding box center [586, 345] width 45 height 23
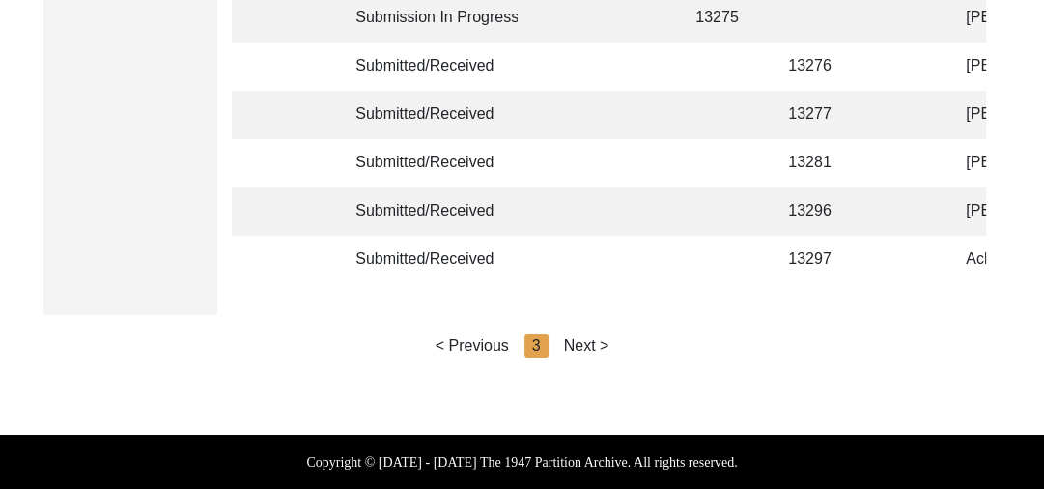
click at [590, 344] on div "Next >" at bounding box center [586, 345] width 45 height 23
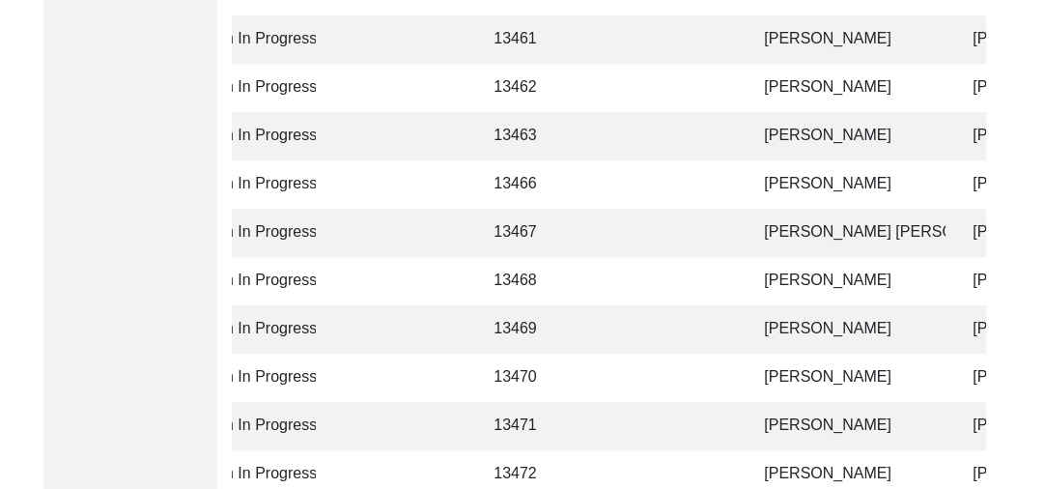
scroll to position [867, 0]
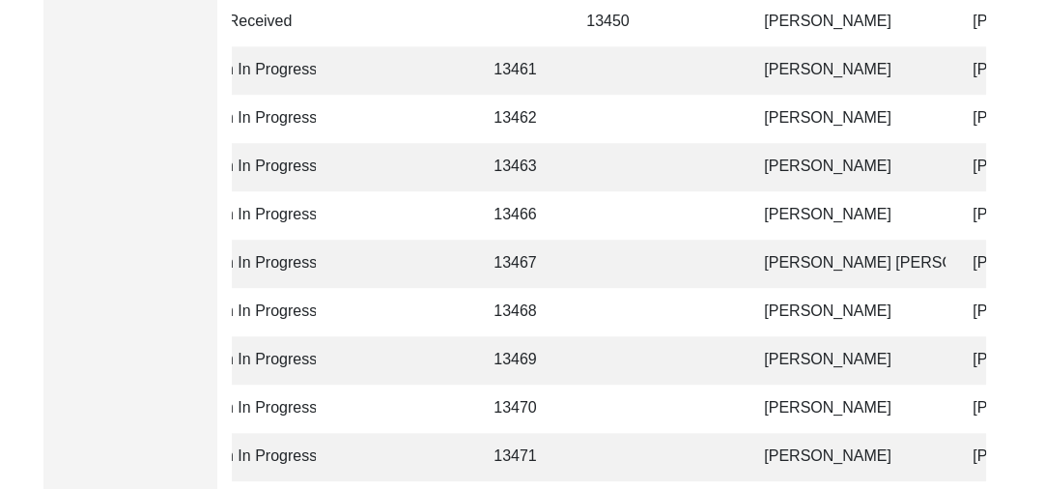
click at [834, 111] on td "[PERSON_NAME]" at bounding box center [848, 119] width 193 height 48
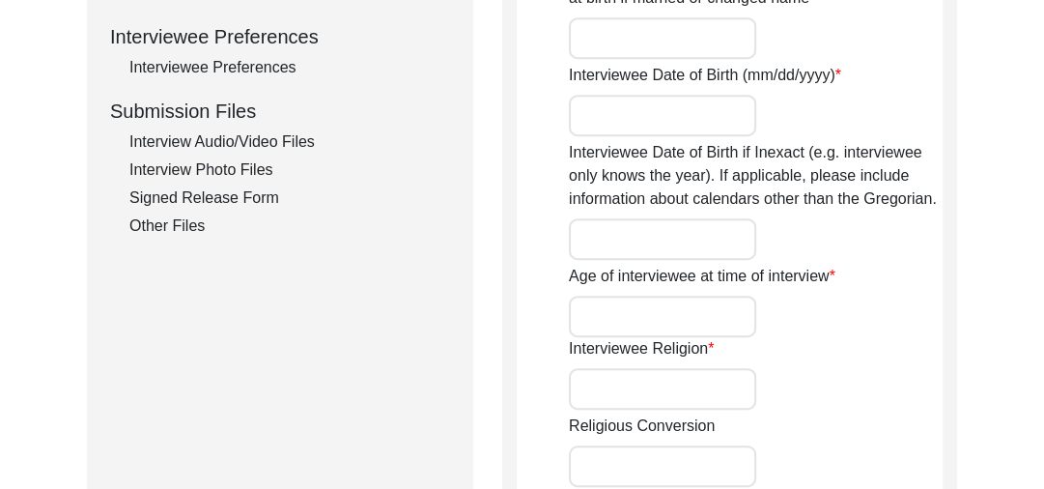
type input "[PERSON_NAME]"
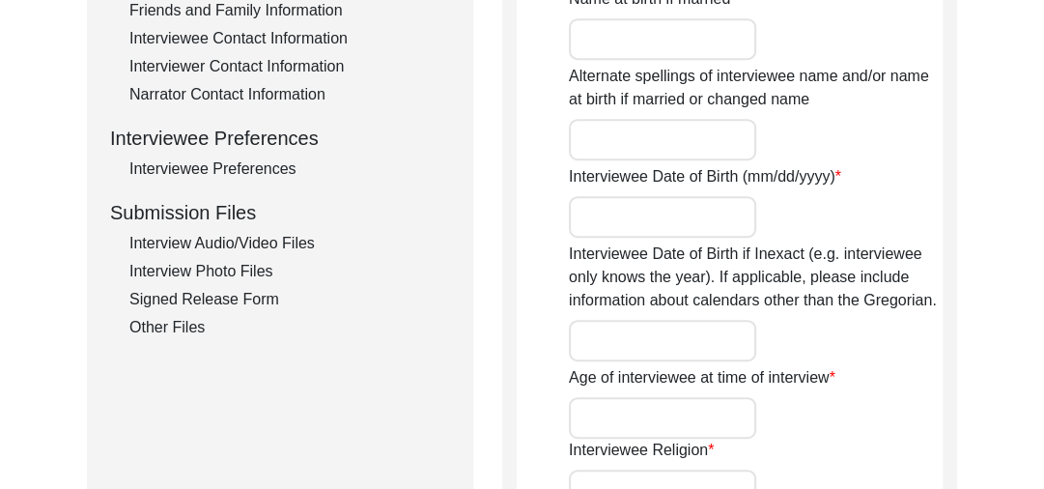
scroll to position [774, 0]
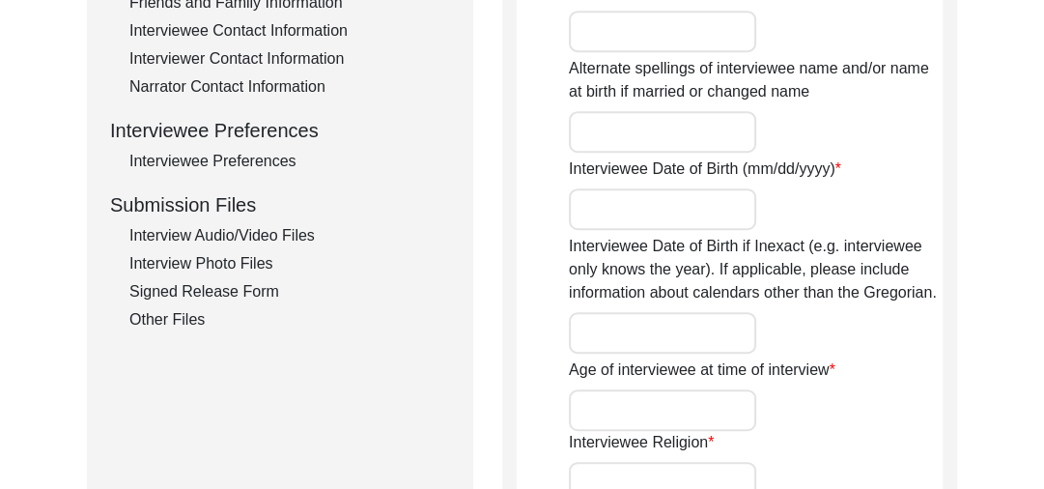
click at [273, 232] on div "Interview Audio/Video Files" at bounding box center [289, 235] width 321 height 23
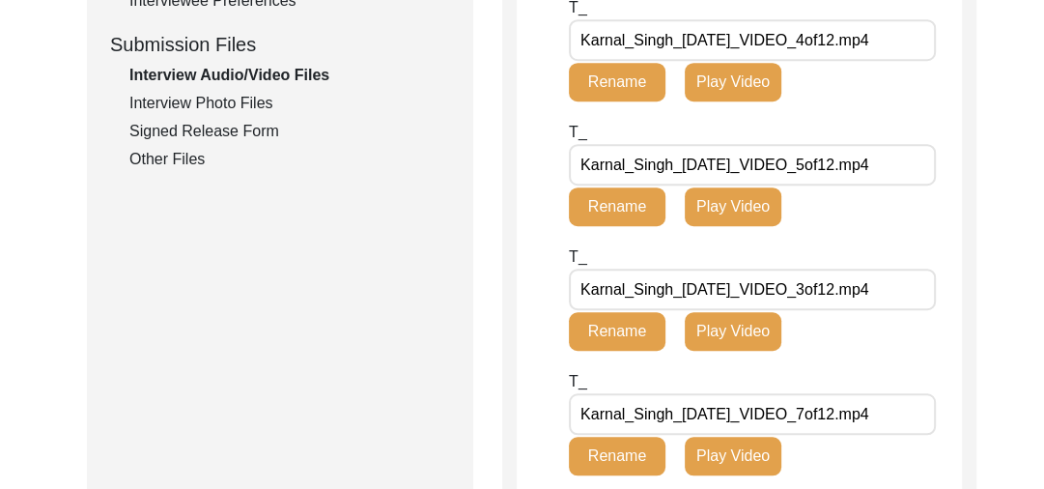
scroll to position [890, 0]
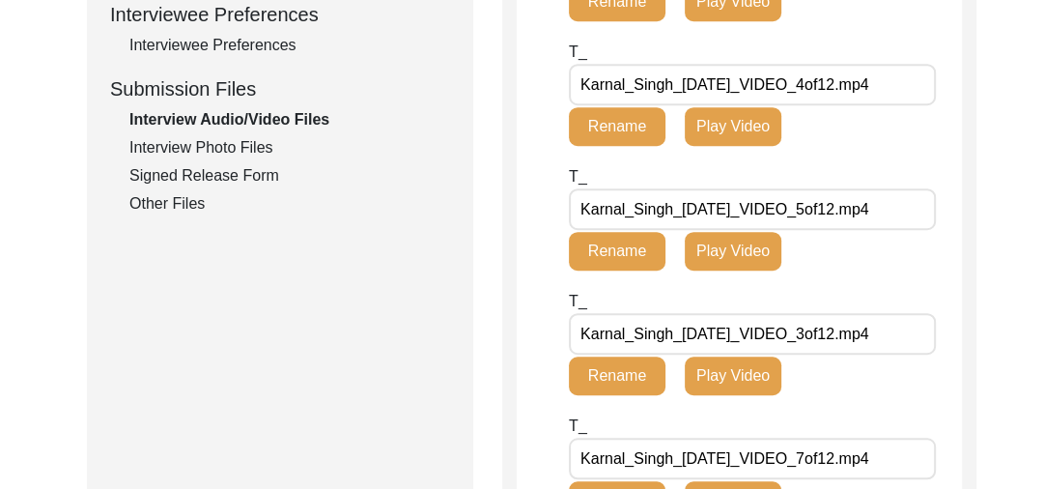
click at [216, 139] on div "Interview Photo Files" at bounding box center [289, 147] width 321 height 23
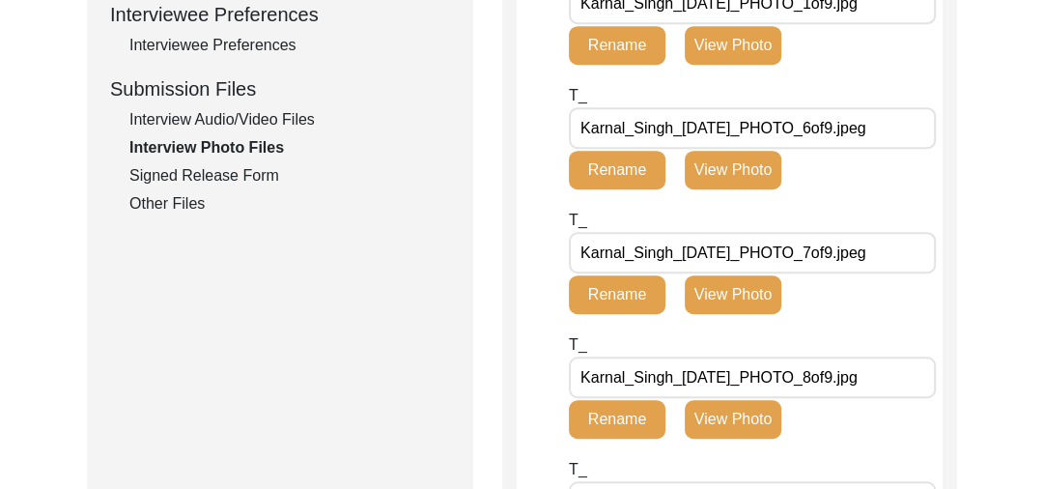
scroll to position [0, 0]
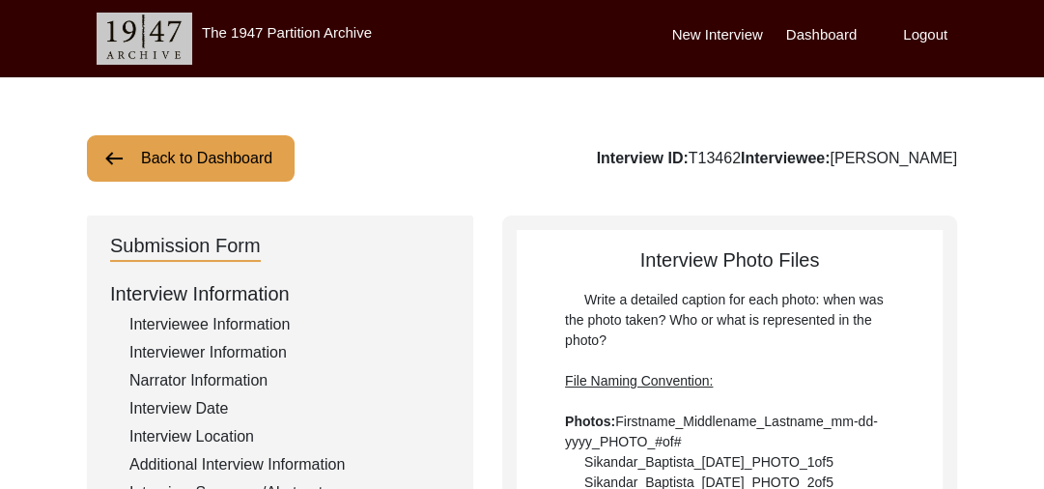
click at [127, 153] on button "Back to Dashboard" at bounding box center [191, 158] width 208 height 46
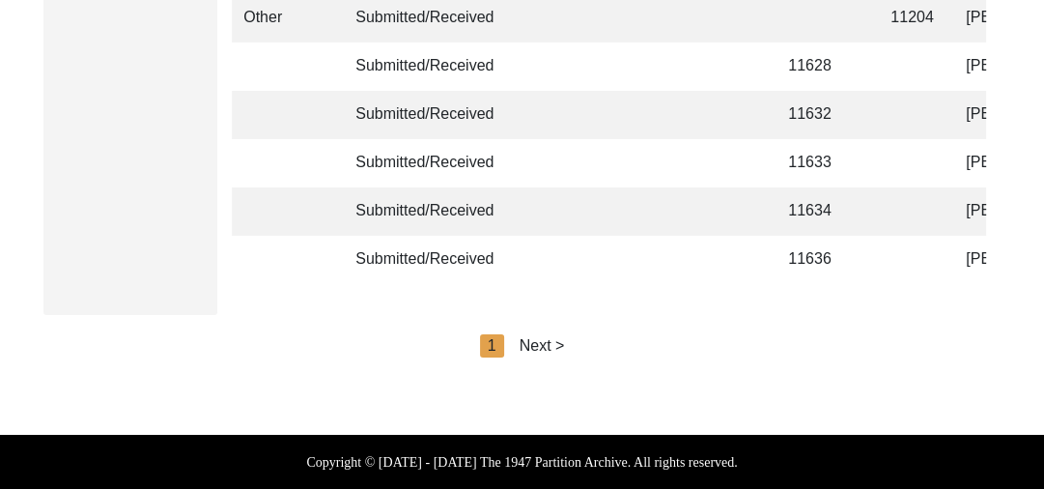
scroll to position [0, 660]
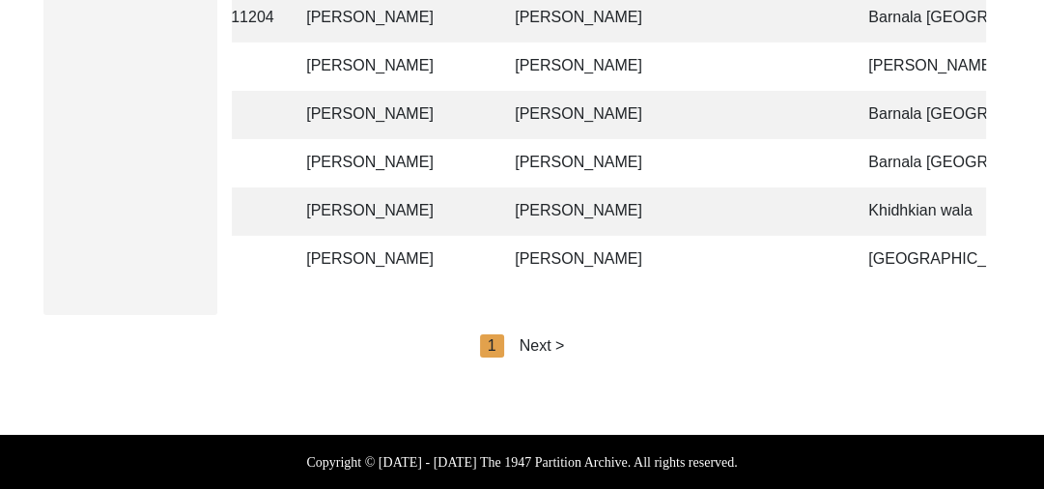
click at [541, 346] on div "Next >" at bounding box center [542, 345] width 45 height 23
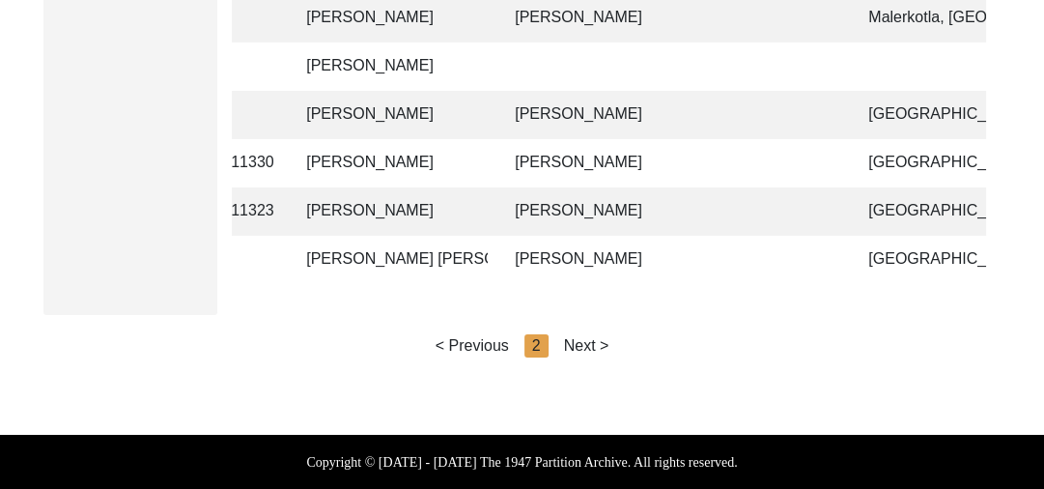
click at [578, 341] on div "Next >" at bounding box center [586, 345] width 45 height 23
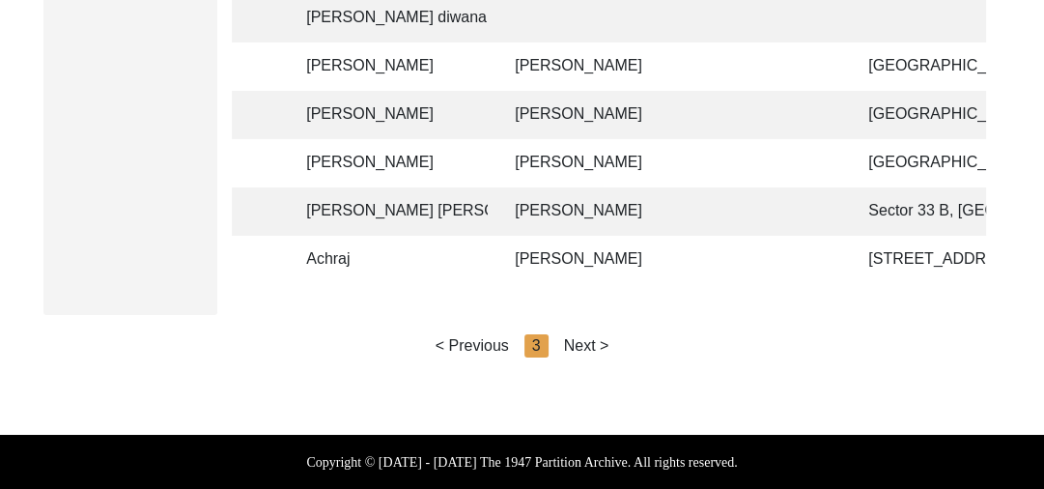
click at [585, 340] on div "Next >" at bounding box center [586, 345] width 45 height 23
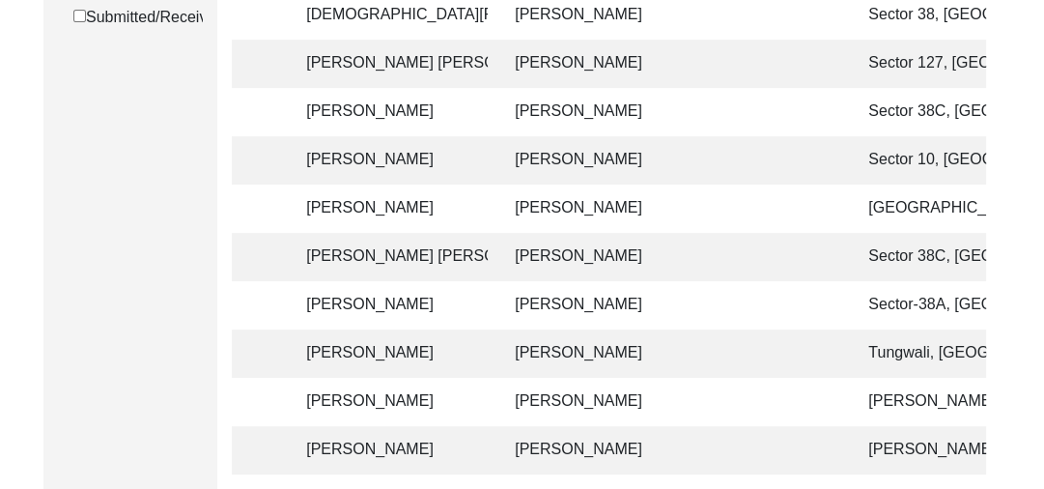
scroll to position [0, 0]
